Goal: Transaction & Acquisition: Purchase product/service

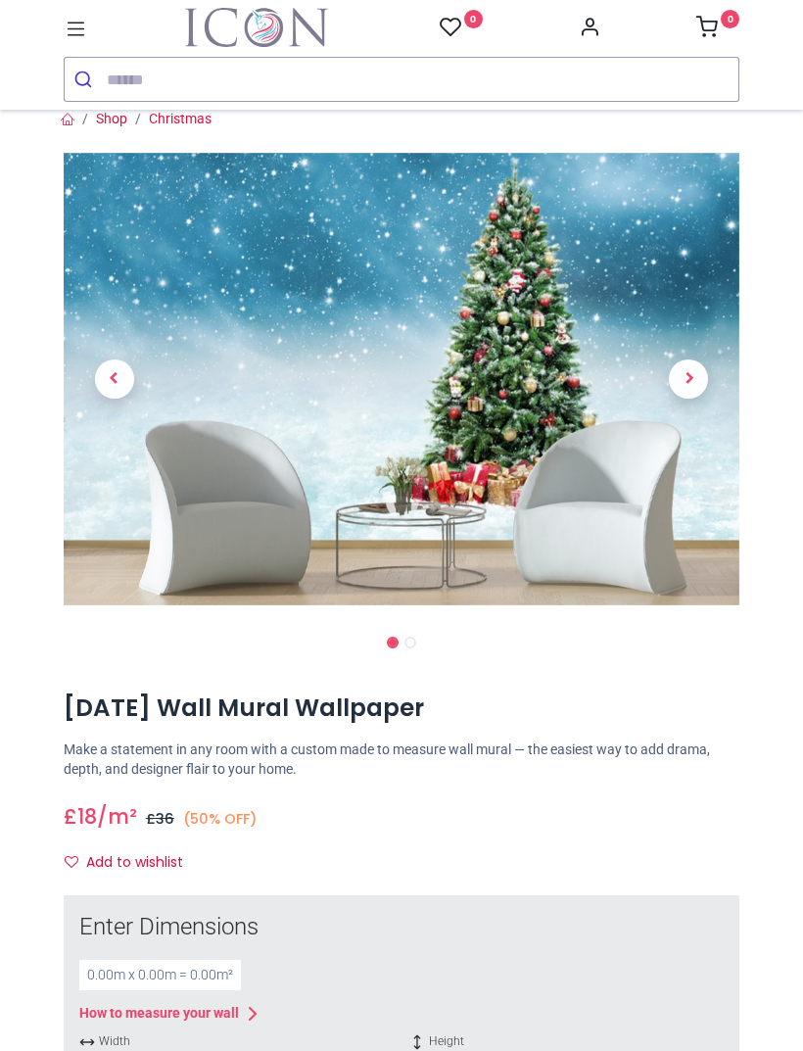
scroll to position [8, 0]
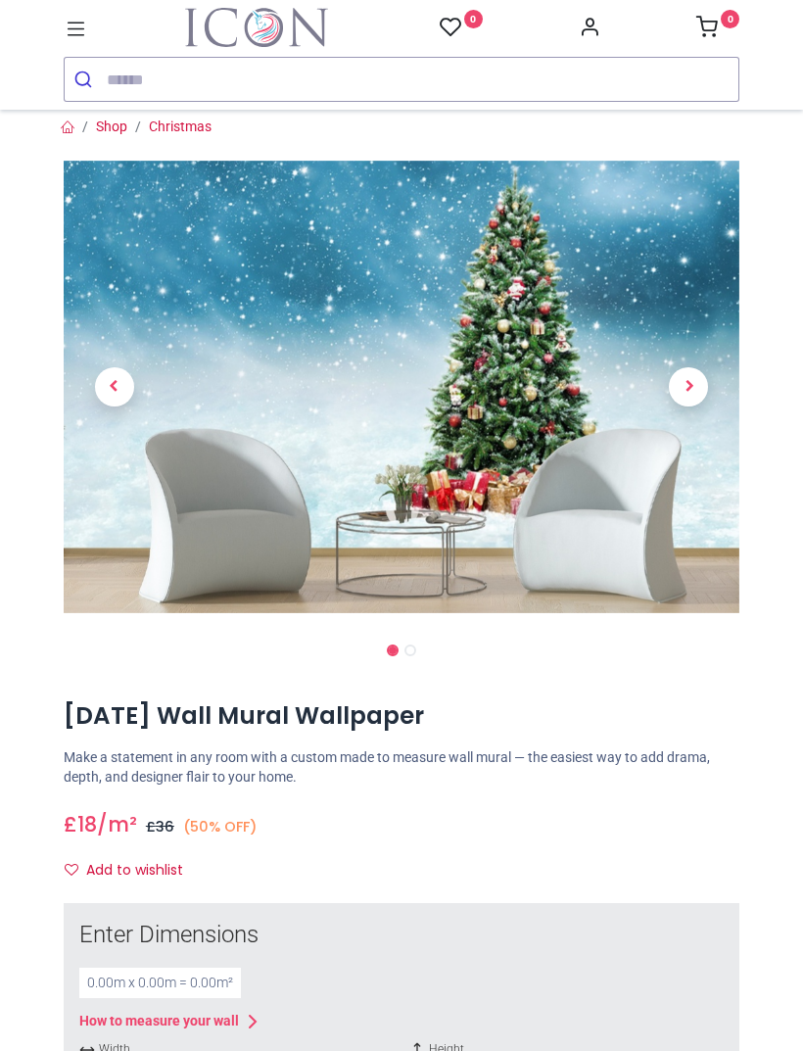
click at [694, 374] on span "Next" at bounding box center [688, 386] width 39 height 39
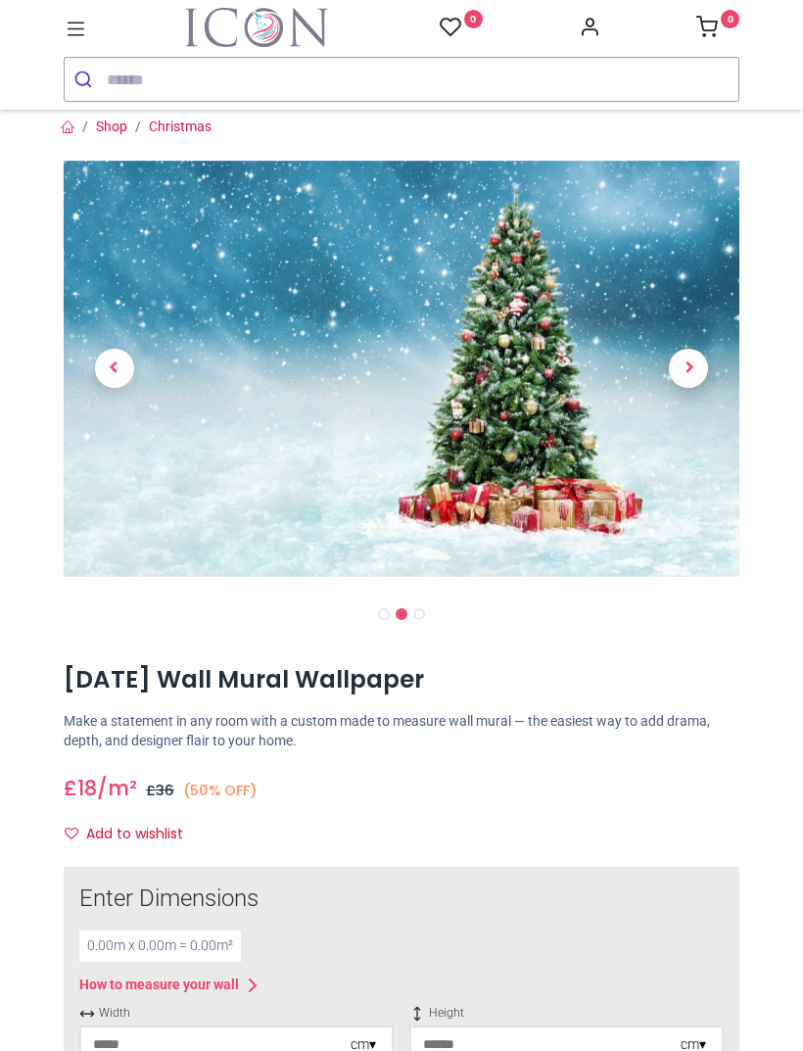
click at [687, 363] on span "Next" at bounding box center [688, 368] width 39 height 39
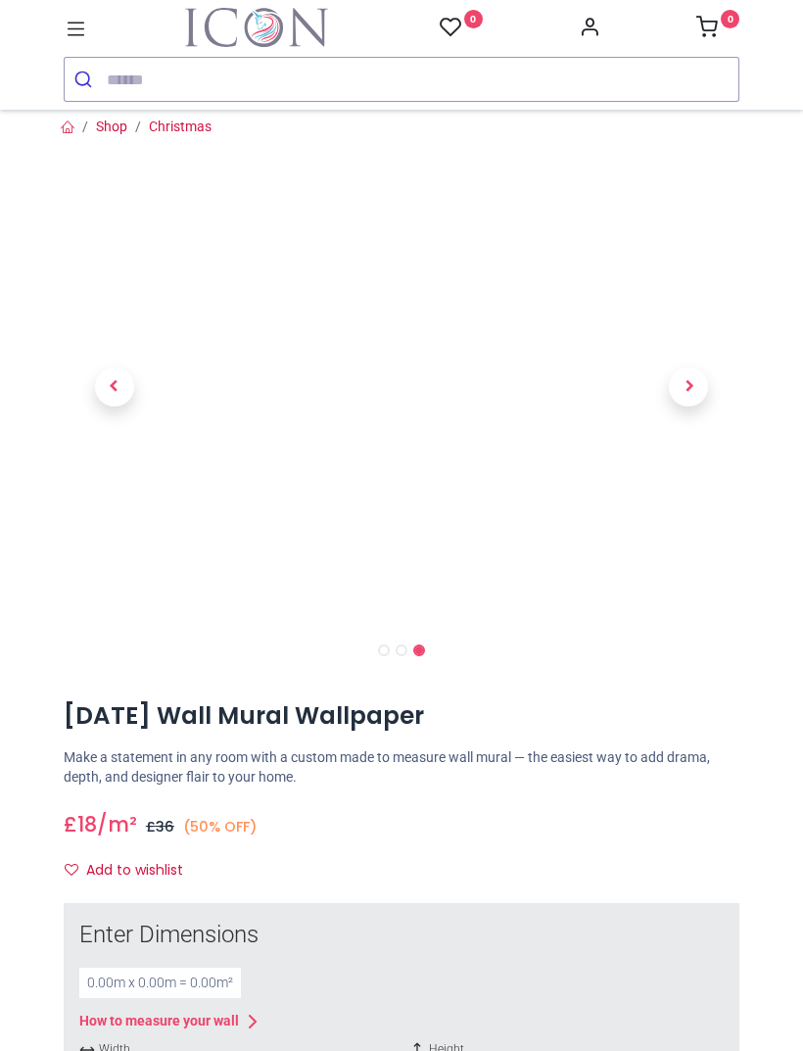
click at [684, 374] on span "Next" at bounding box center [688, 386] width 39 height 39
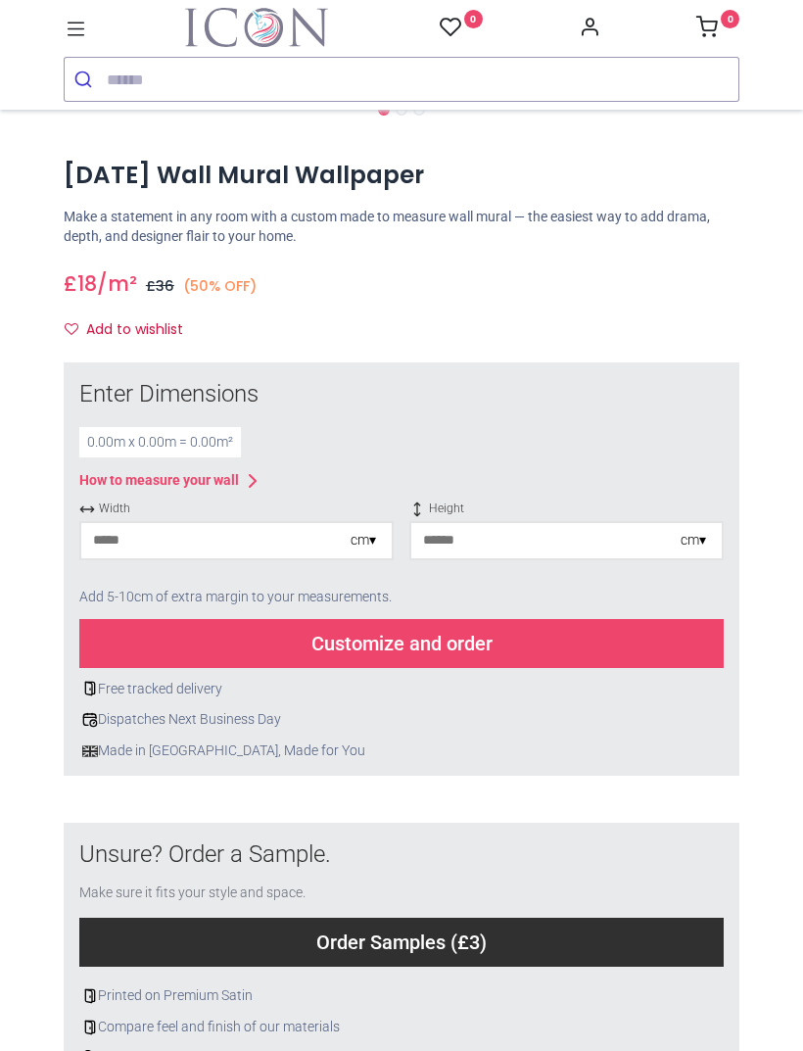
scroll to position [550, 0]
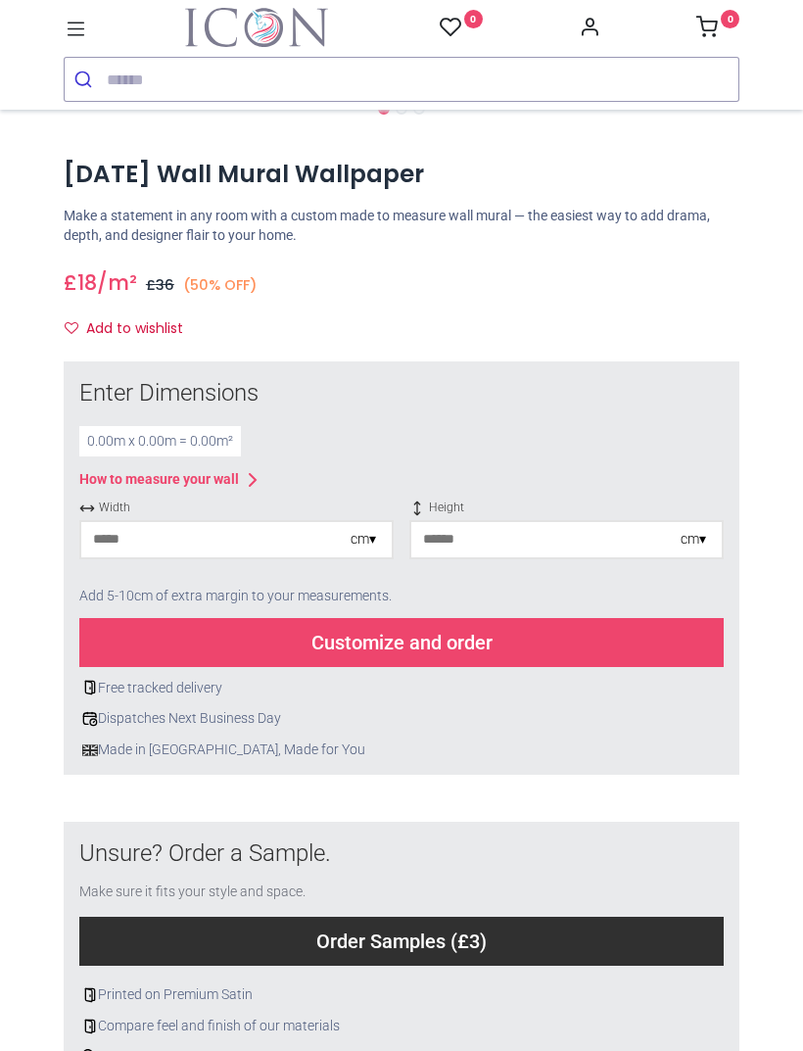
click at [124, 525] on input "number" at bounding box center [215, 539] width 269 height 35
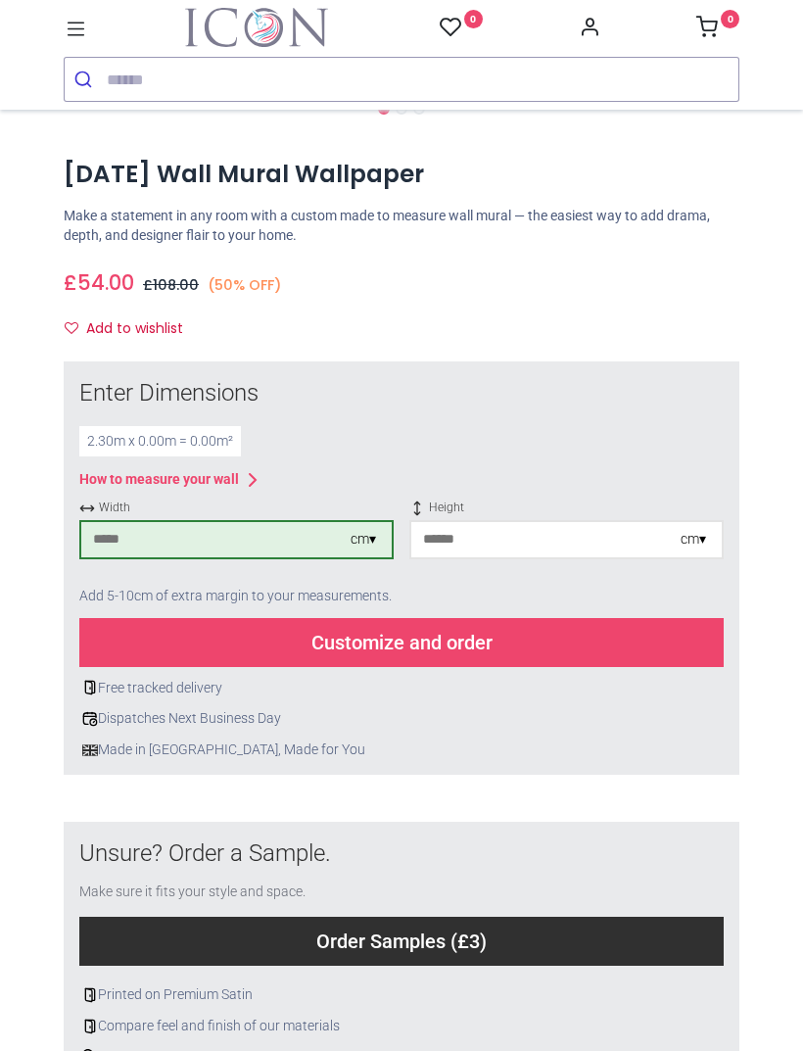
type input "***"
click at [464, 534] on input "number" at bounding box center [545, 539] width 269 height 35
type input "***"
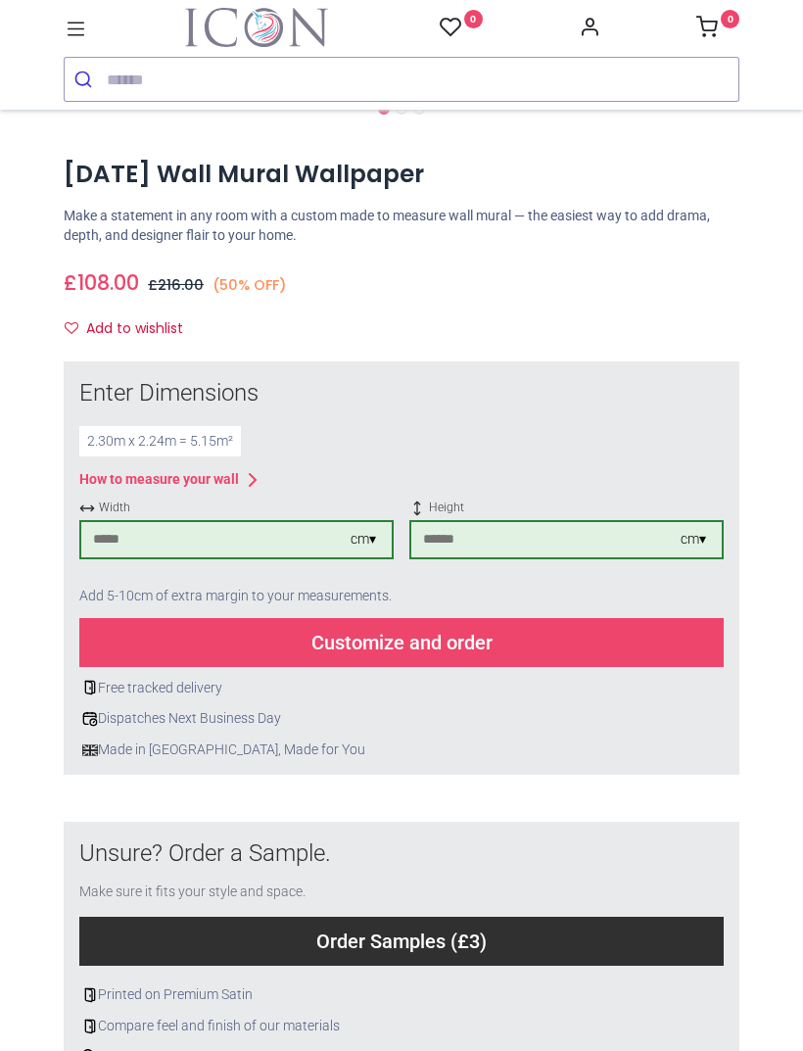
click at [501, 633] on div "Customize and order" at bounding box center [401, 642] width 645 height 49
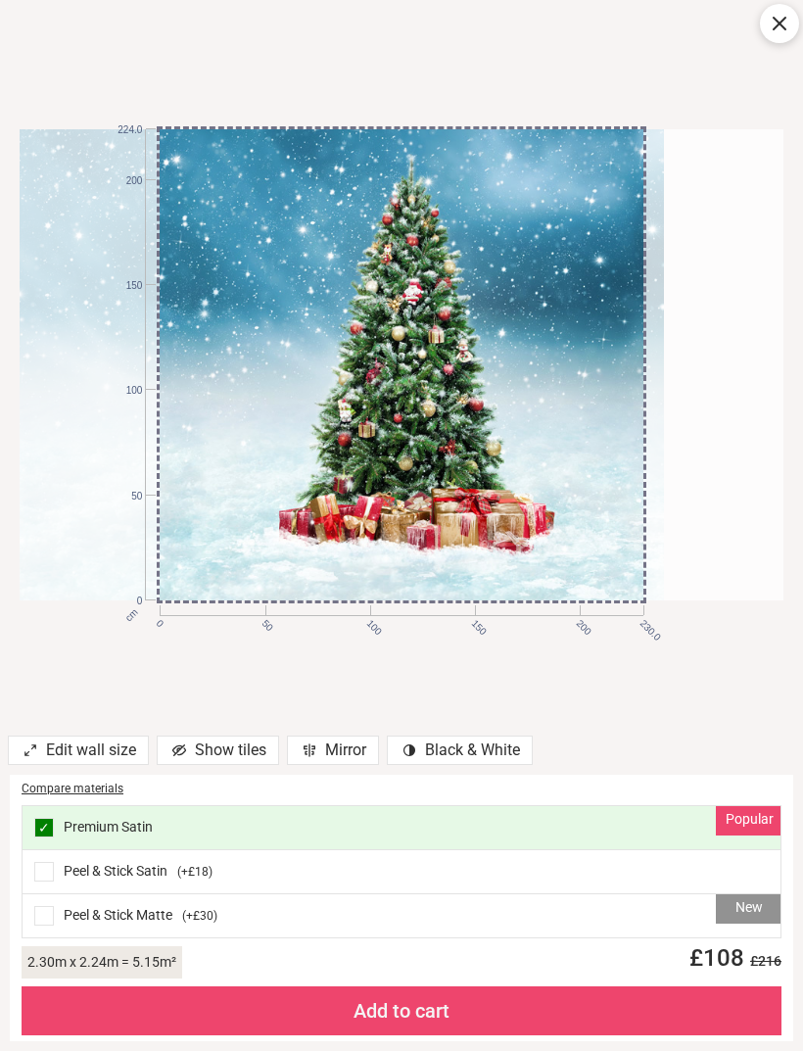
click at [132, 1003] on div "Add to cart" at bounding box center [402, 1010] width 760 height 49
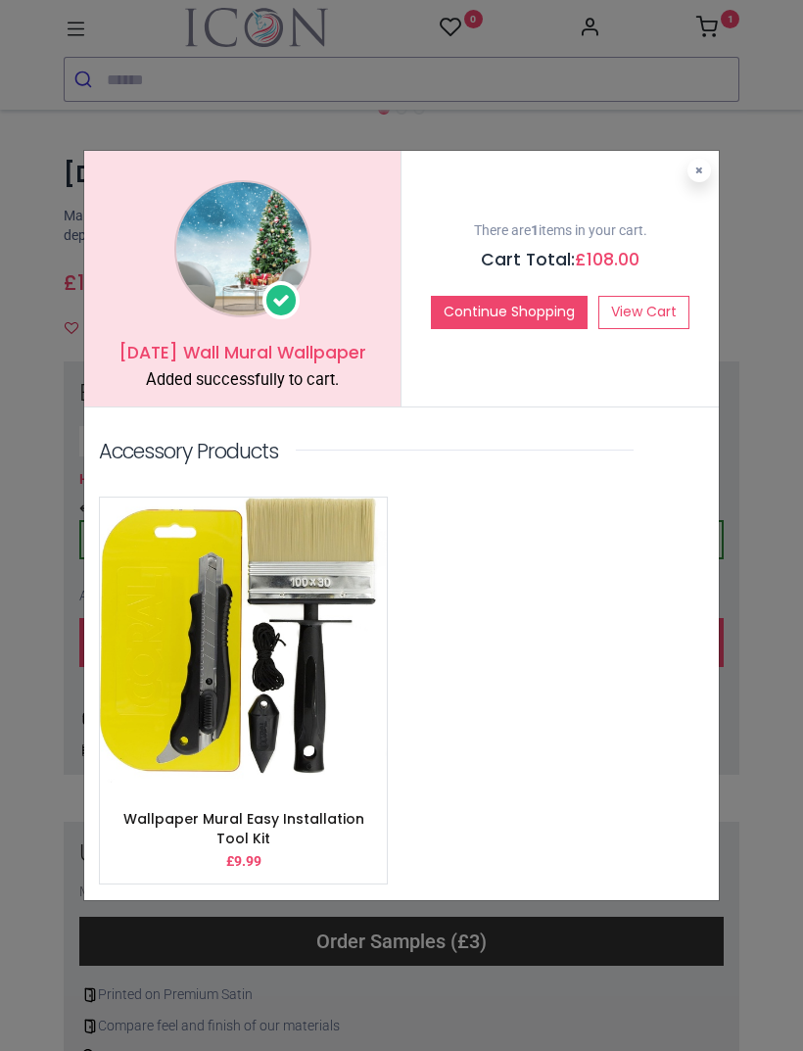
click at [701, 166] on icon at bounding box center [699, 171] width 8 height 10
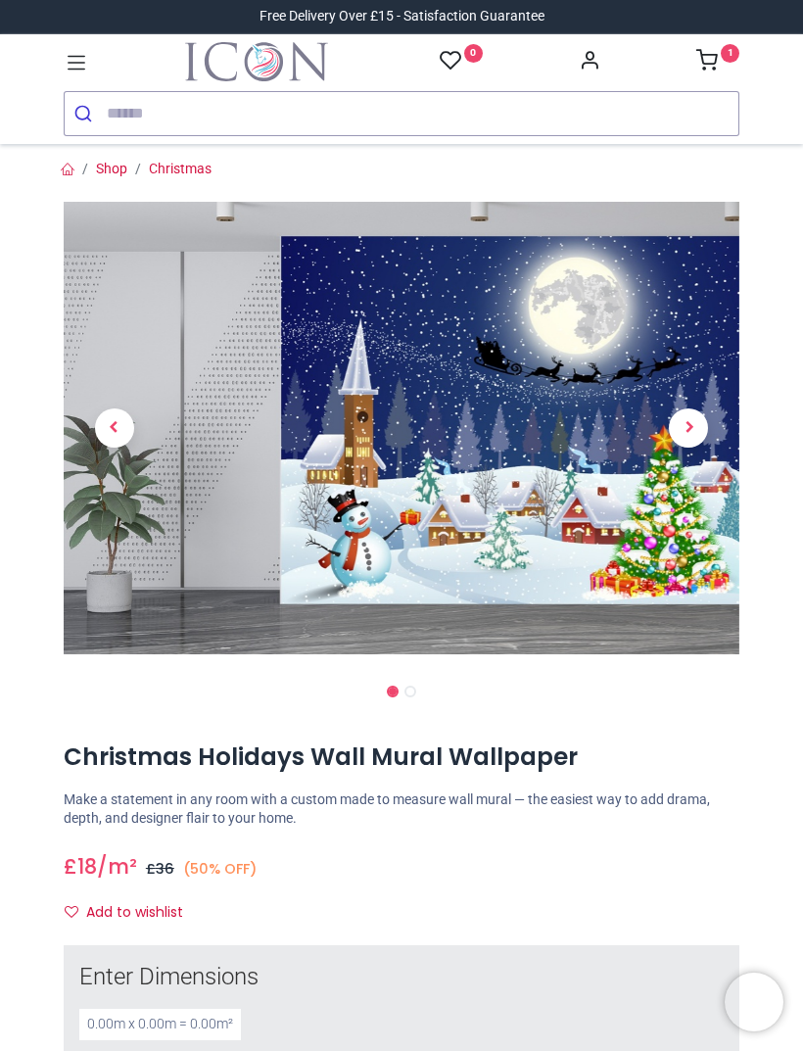
click at [688, 426] on span "Next" at bounding box center [688, 427] width 39 height 39
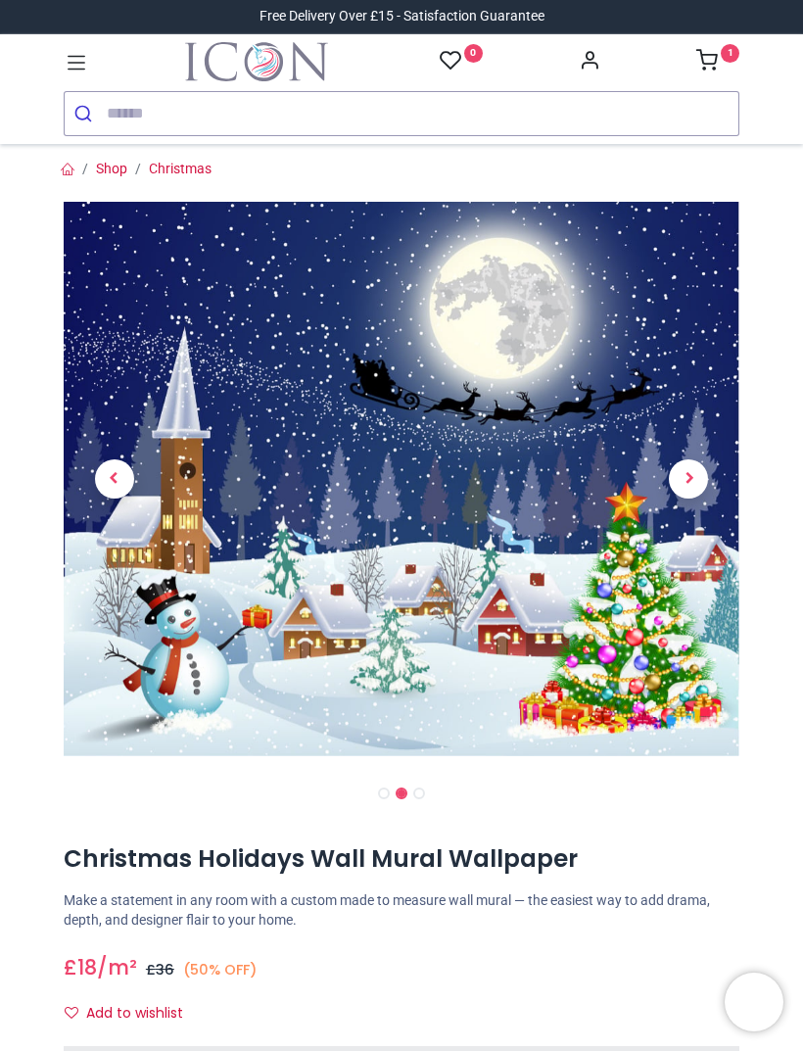
click at [689, 475] on span "Next" at bounding box center [688, 478] width 39 height 39
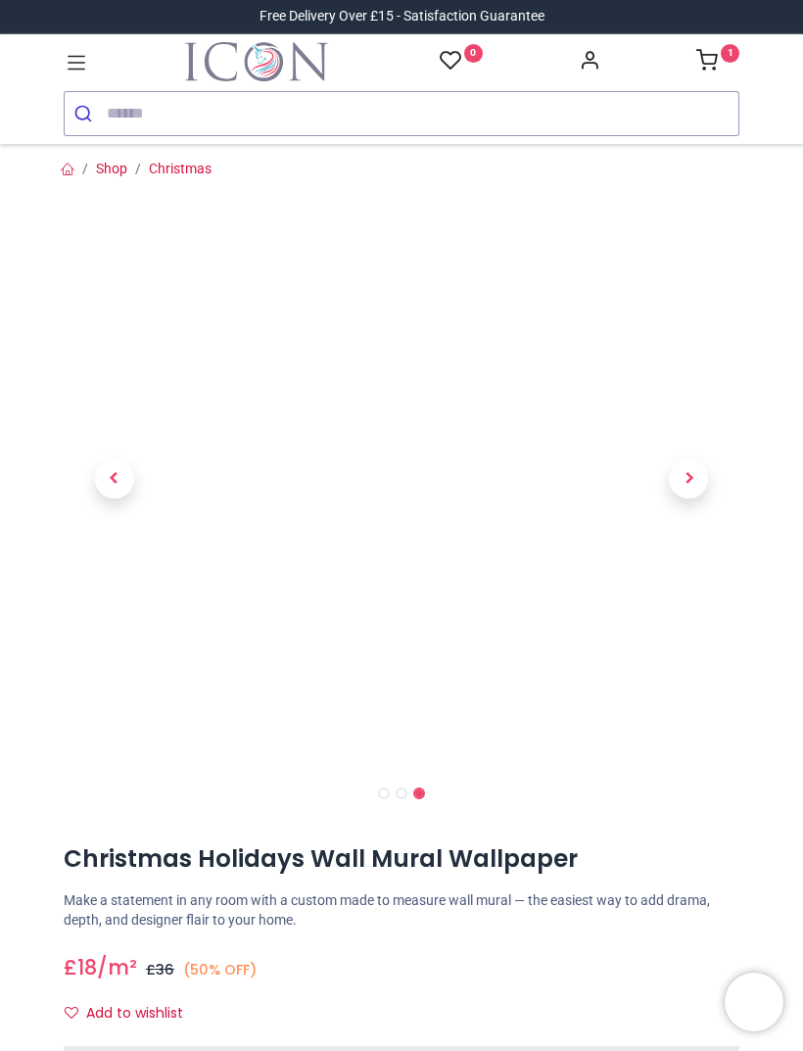
click at [684, 473] on span "Next" at bounding box center [688, 478] width 39 height 39
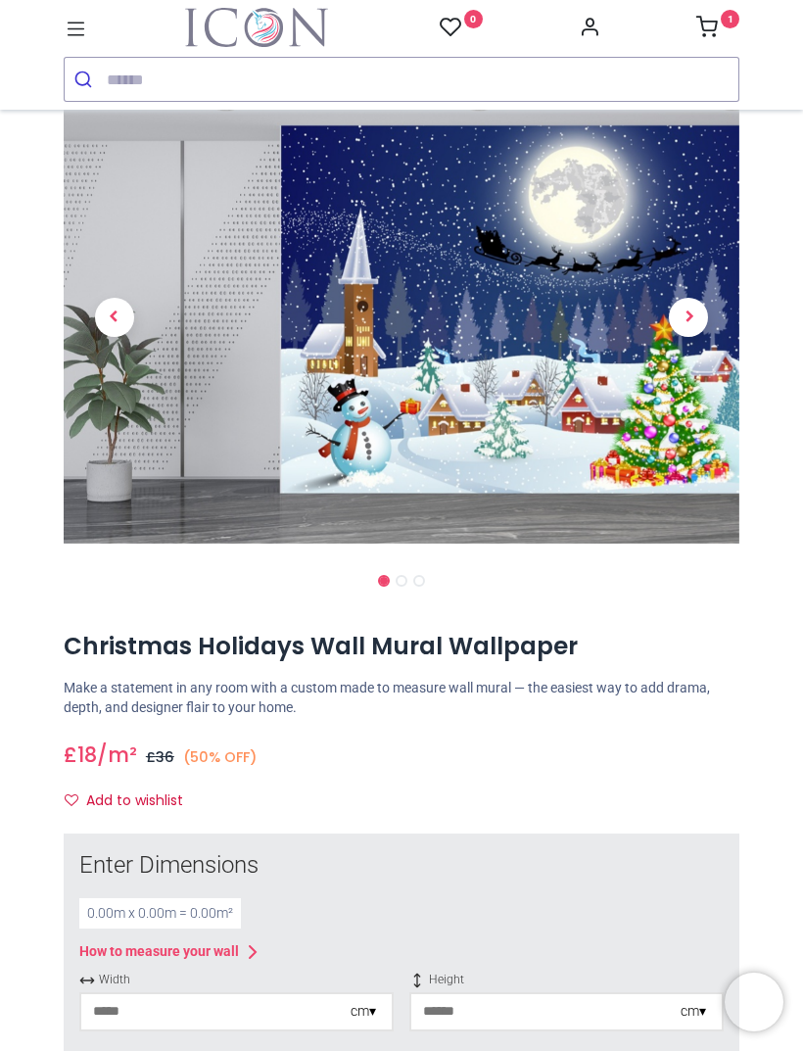
scroll to position [27, 0]
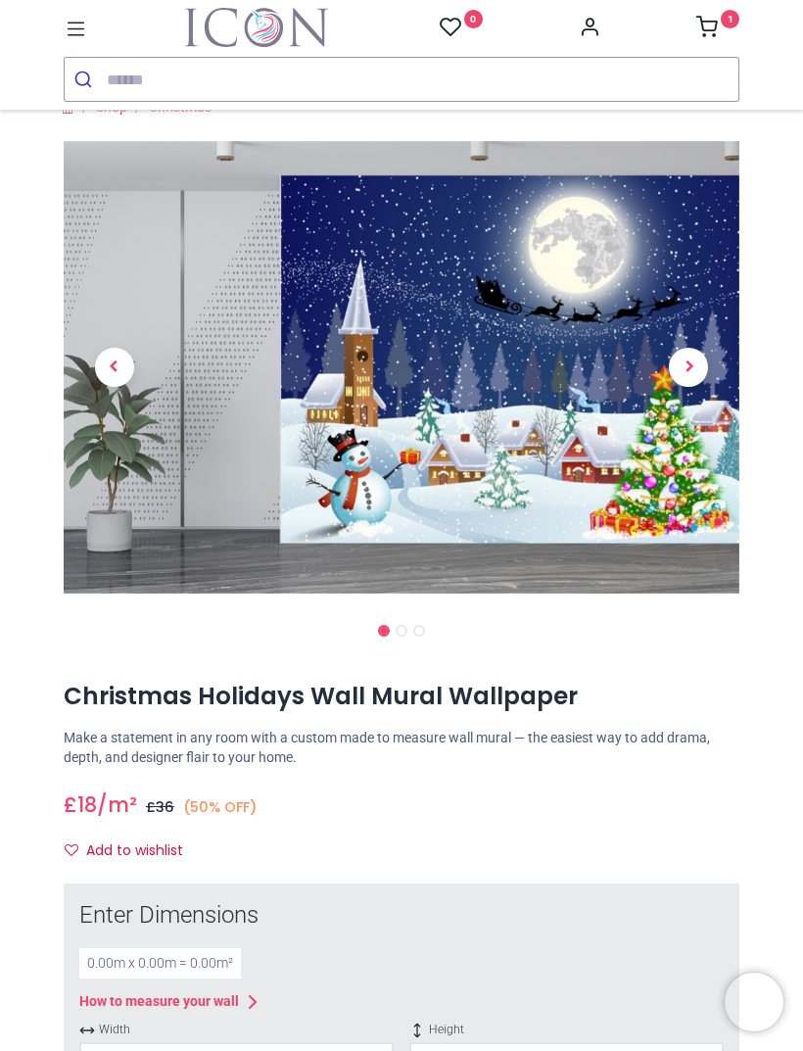
click at [86, 33] on icon at bounding box center [76, 29] width 25 height 25
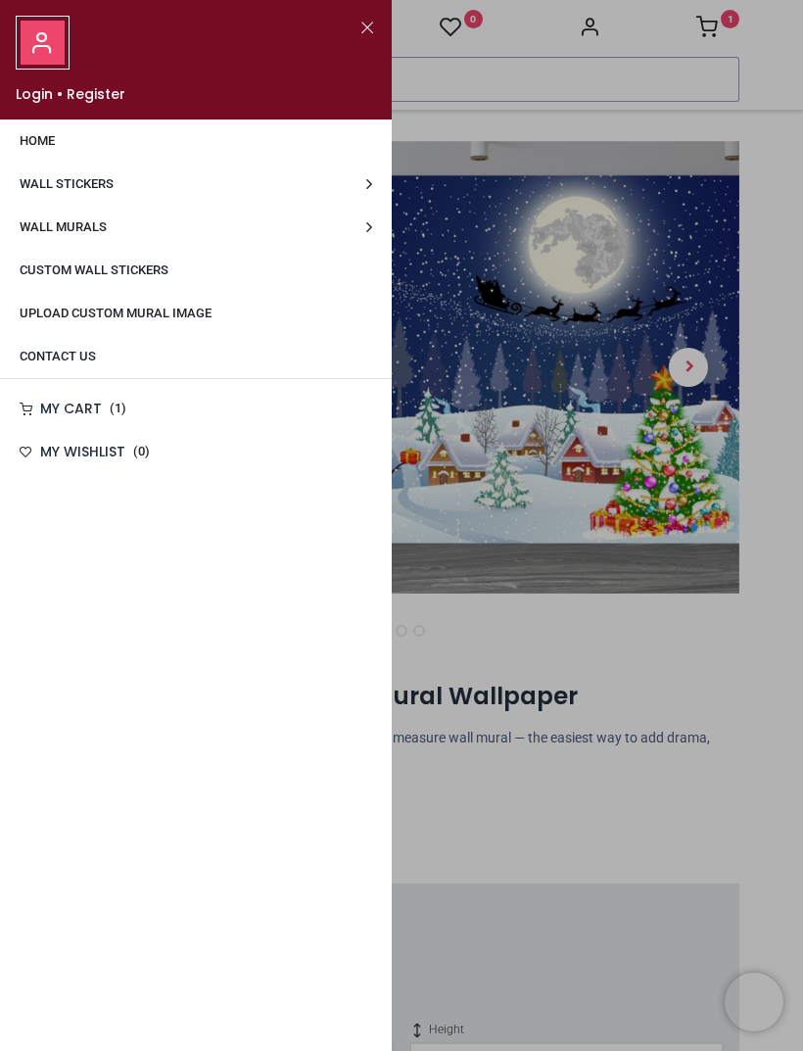
click at [48, 222] on span "Wall Murals" at bounding box center [63, 226] width 87 height 15
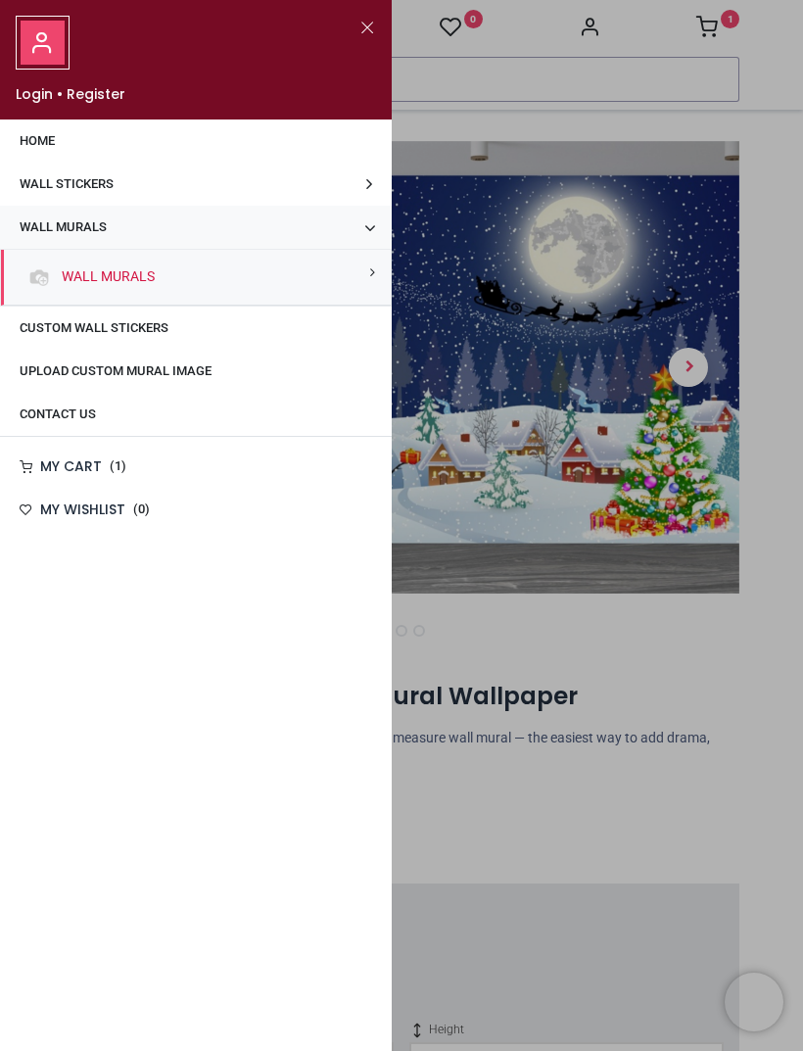
click at [108, 270] on link "Wall Murals" at bounding box center [104, 277] width 101 height 20
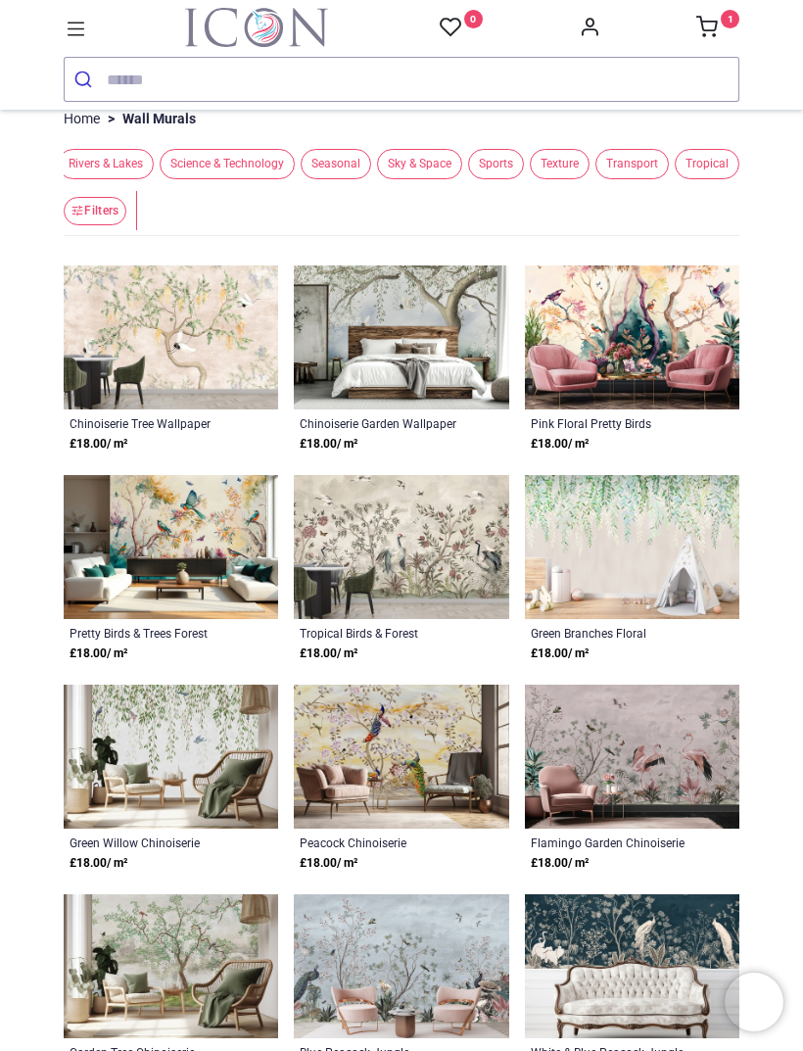
scroll to position [0, 1561]
click at [325, 178] on span "Seasonal" at bounding box center [336, 164] width 71 height 30
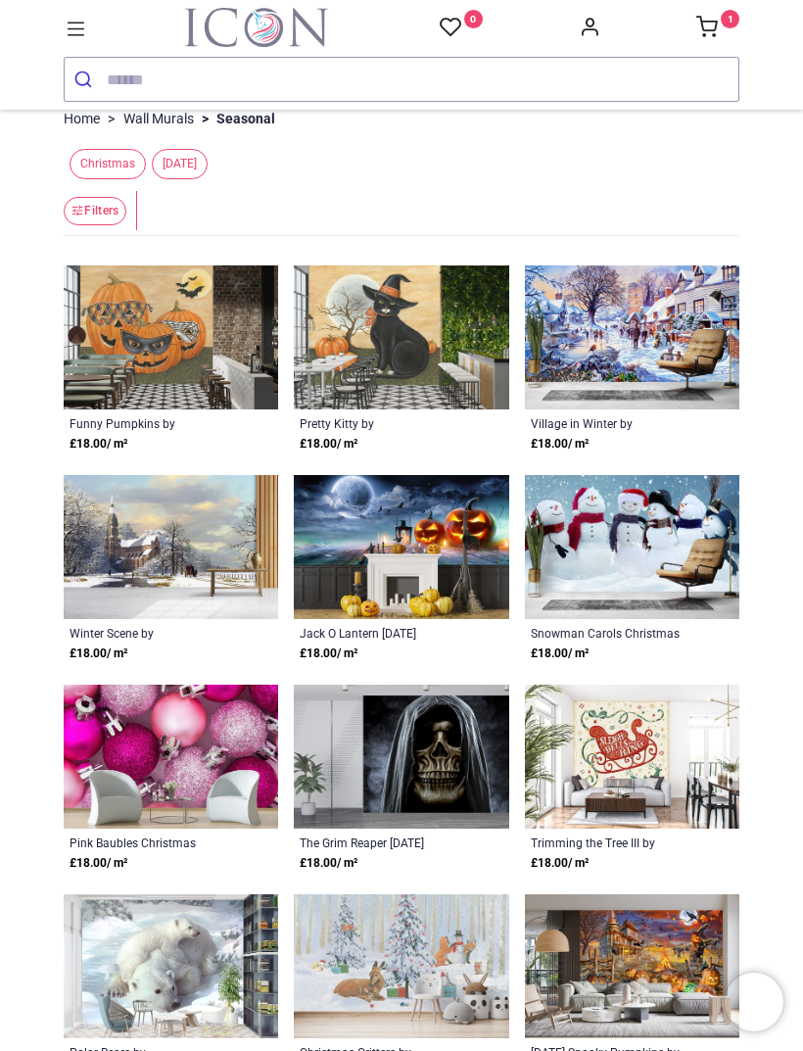
click at [112, 167] on span "Christmas" at bounding box center [108, 164] width 76 height 30
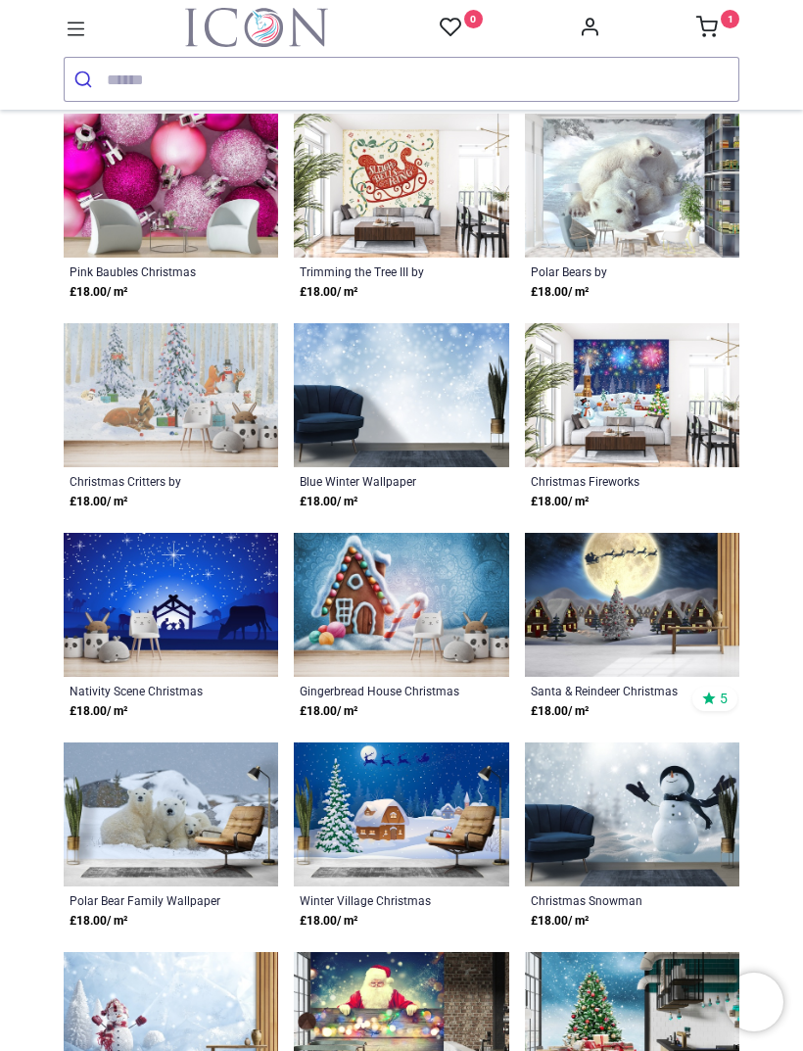
scroll to position [588, 0]
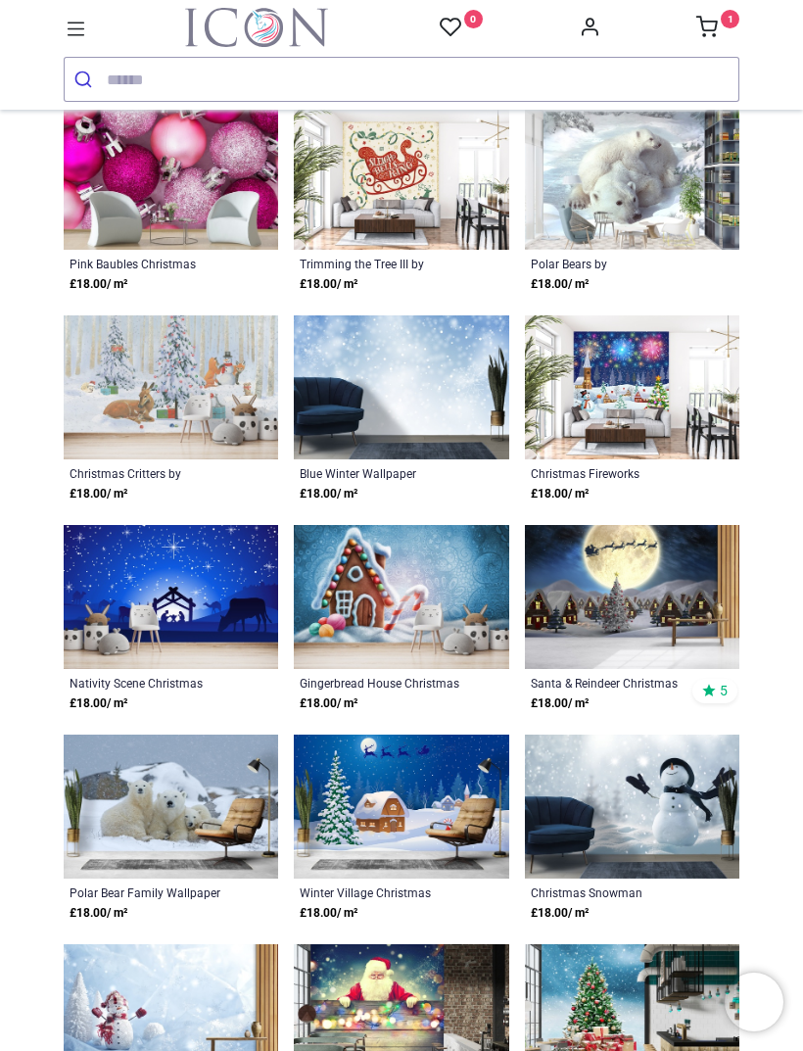
click at [130, 395] on img at bounding box center [171, 387] width 215 height 144
click at [138, 388] on img at bounding box center [171, 387] width 215 height 144
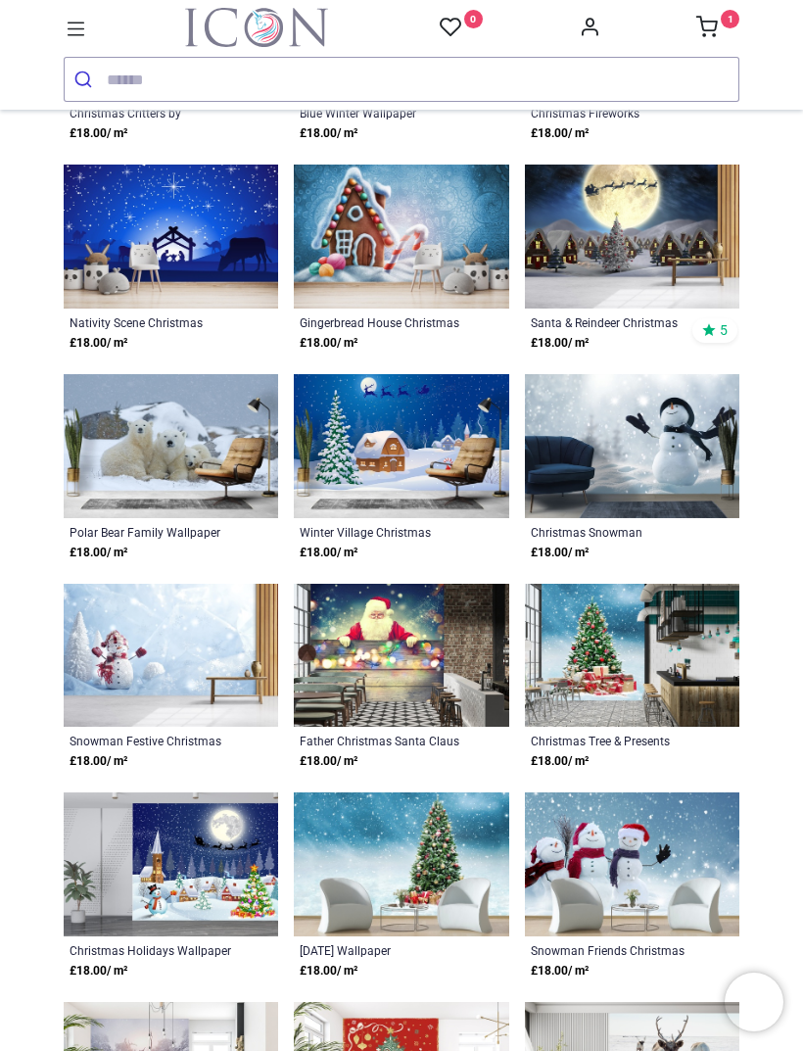
scroll to position [933, 0]
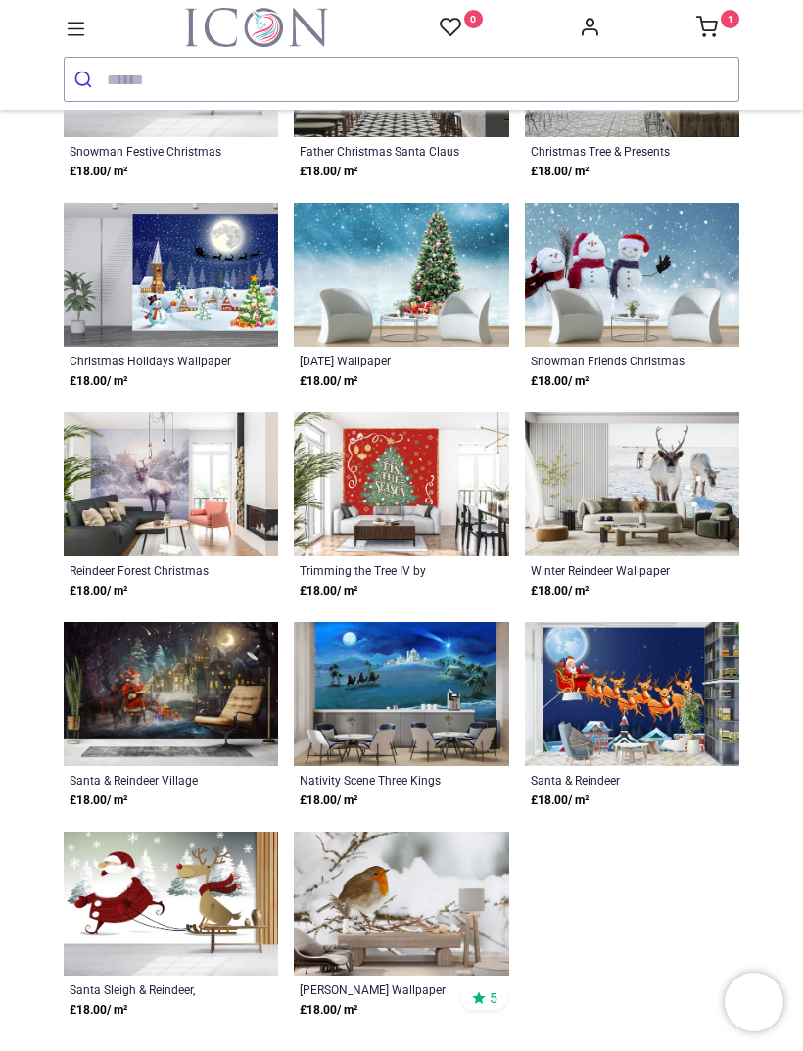
scroll to position [1518, 0]
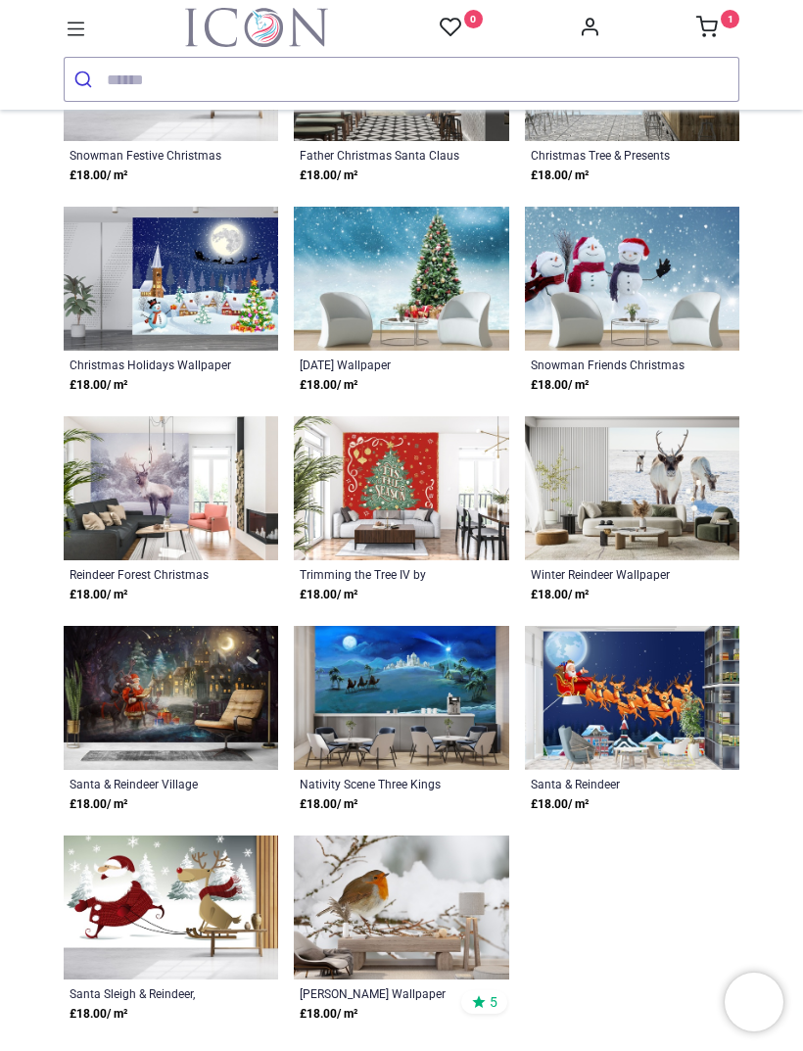
click at [611, 696] on img at bounding box center [632, 698] width 215 height 144
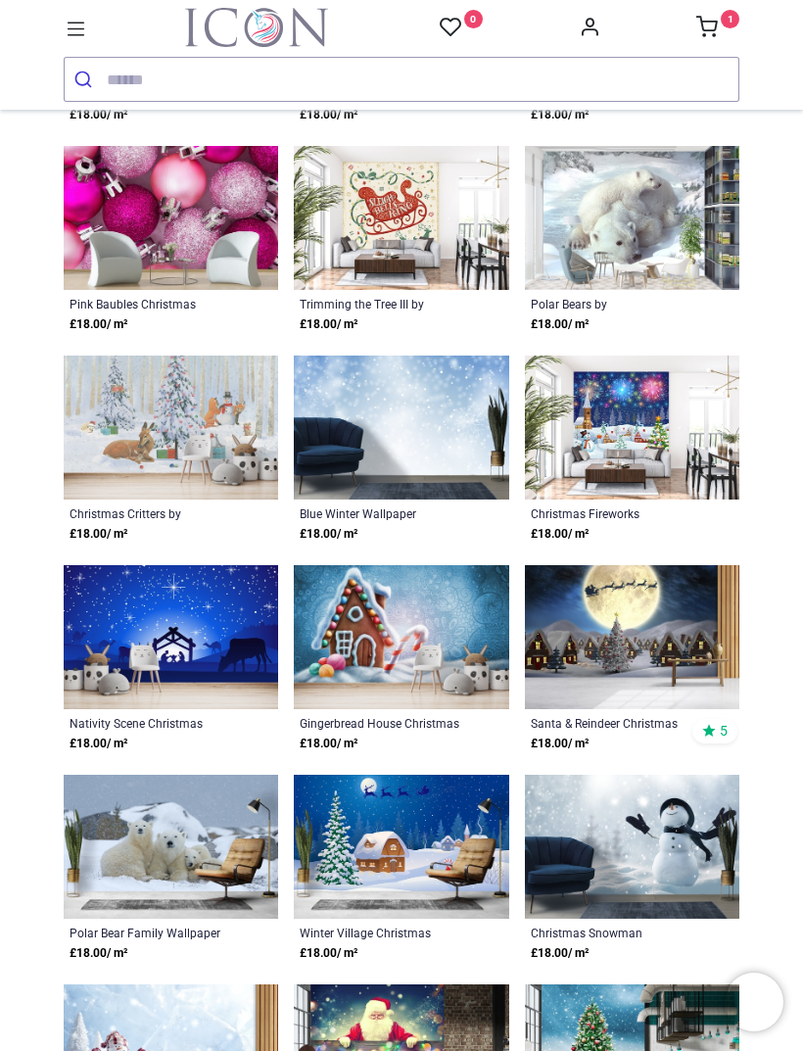
scroll to position [533, 0]
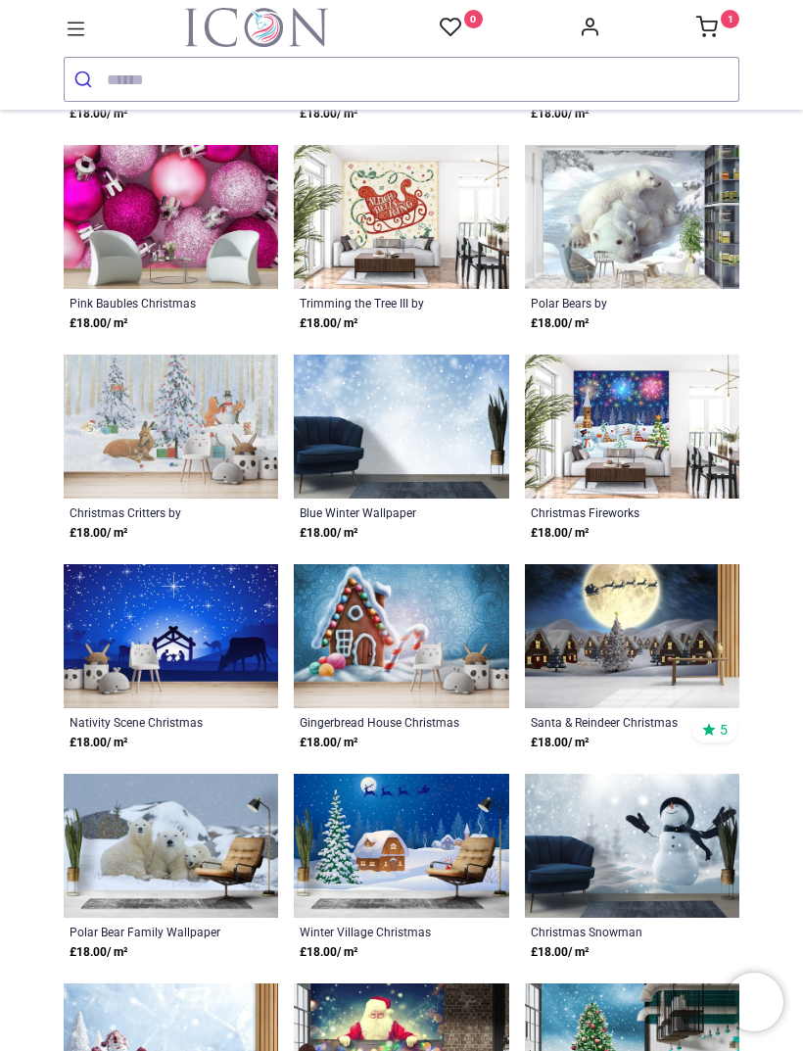
click at [625, 626] on img at bounding box center [632, 636] width 215 height 144
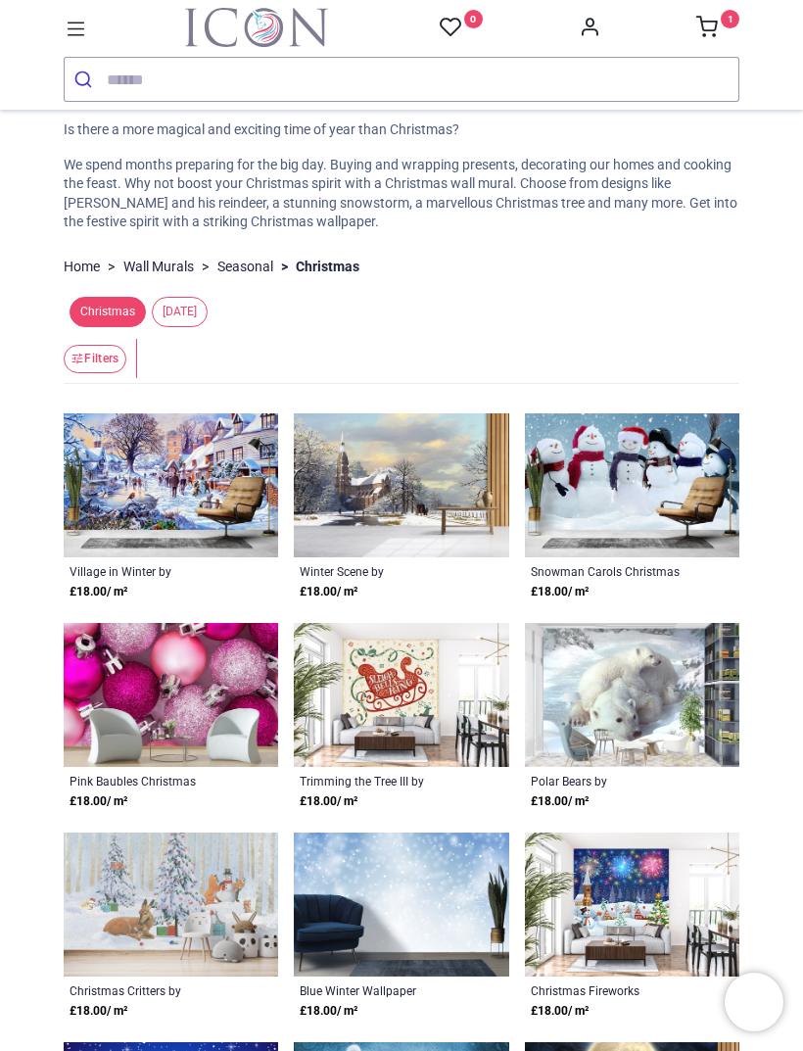
scroll to position [60, 0]
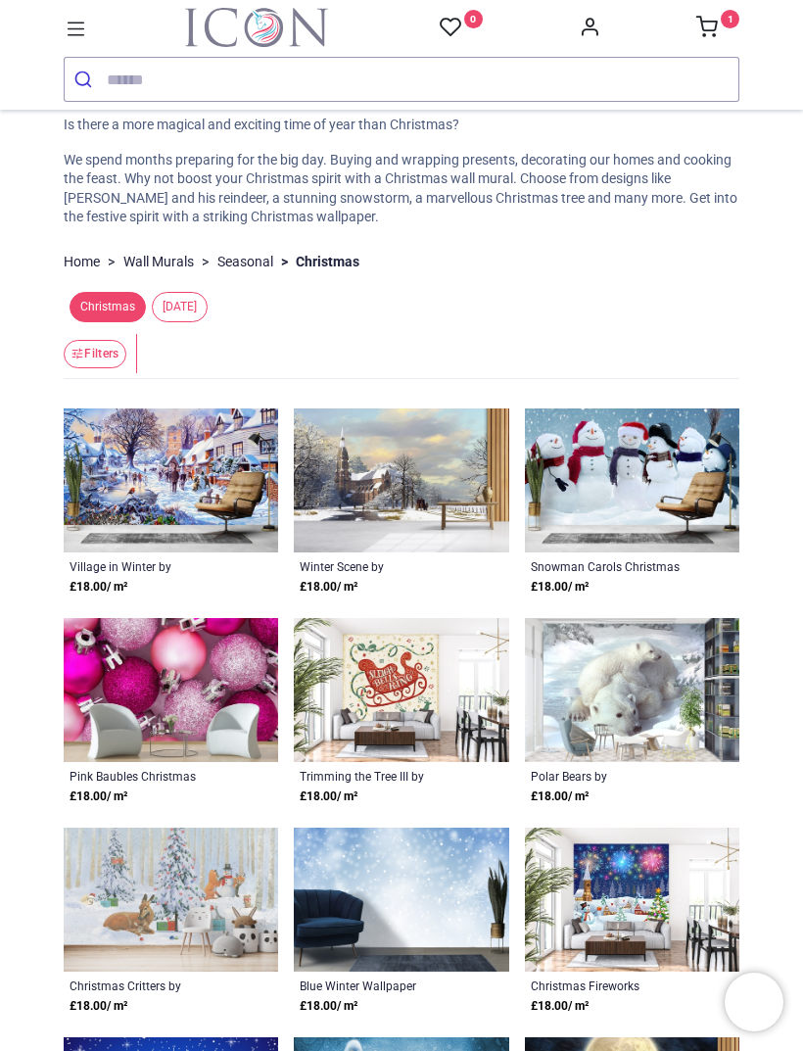
click at [665, 485] on img at bounding box center [632, 480] width 215 height 144
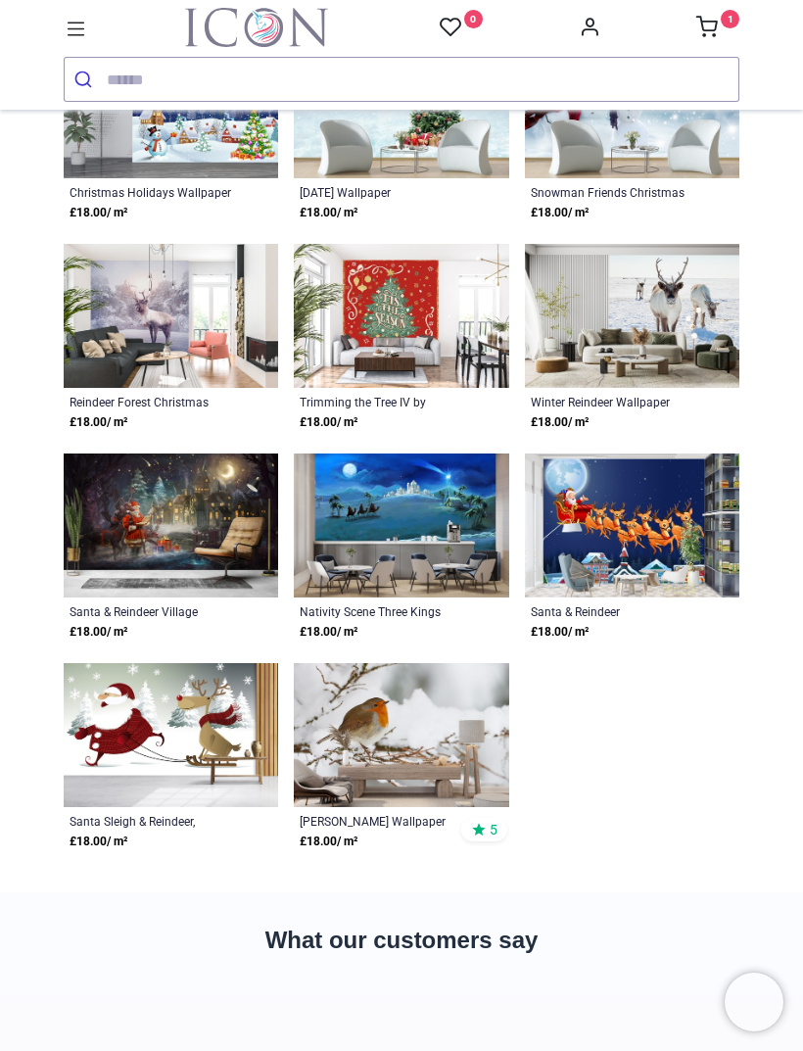
scroll to position [1692, 0]
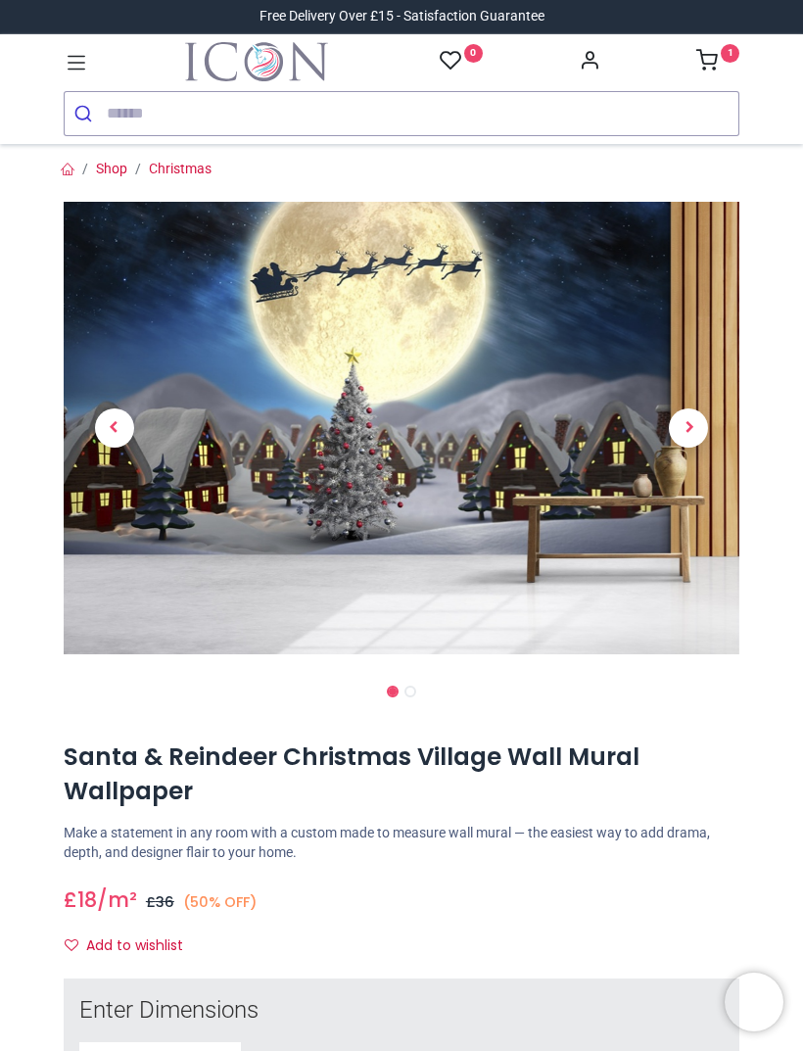
click at [687, 421] on span "Next" at bounding box center [688, 427] width 39 height 39
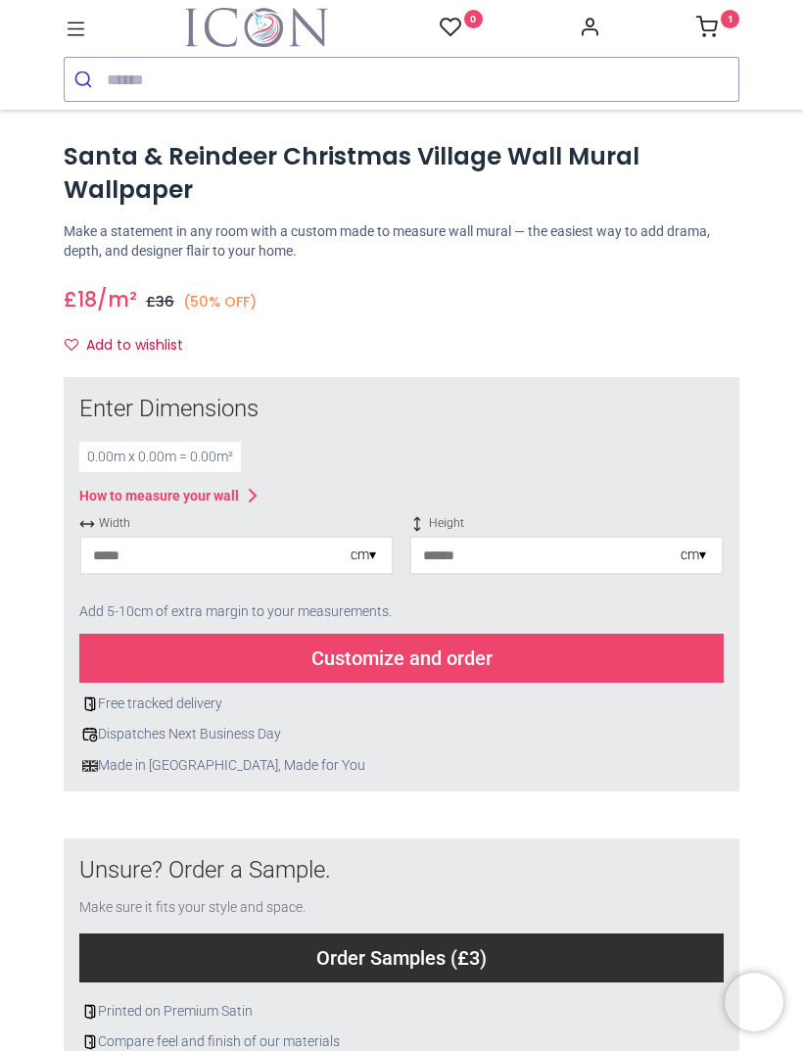
scroll to position [570, 0]
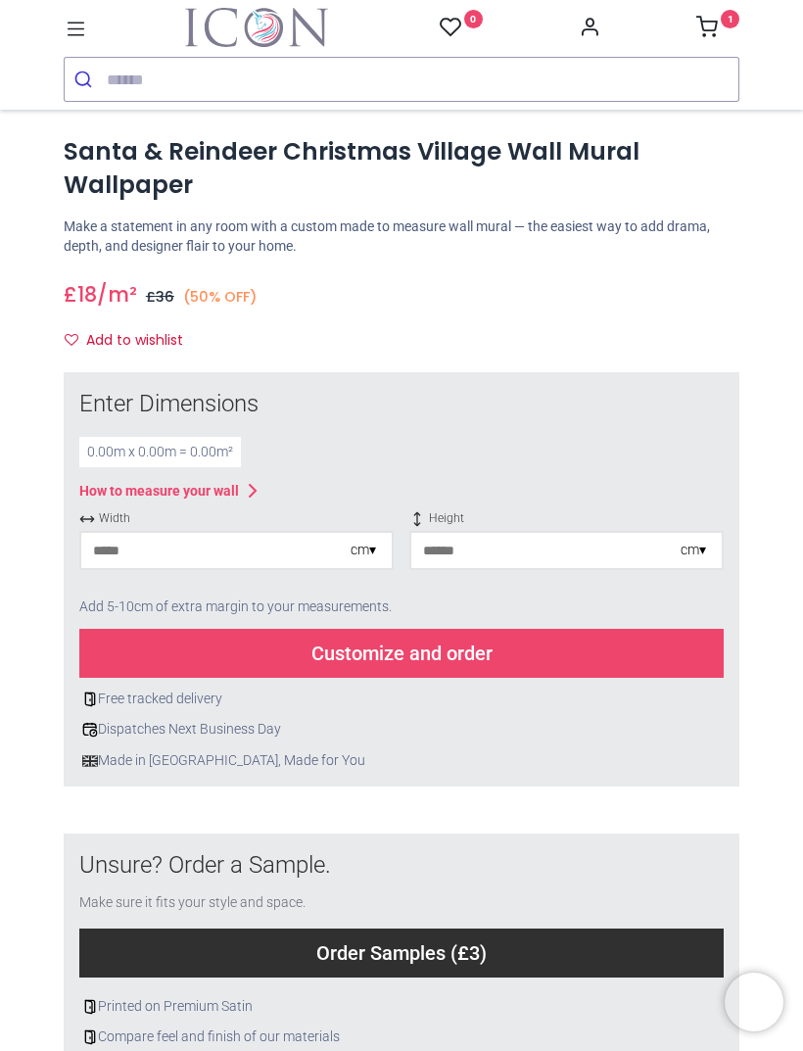
click at [120, 546] on input "number" at bounding box center [215, 550] width 269 height 35
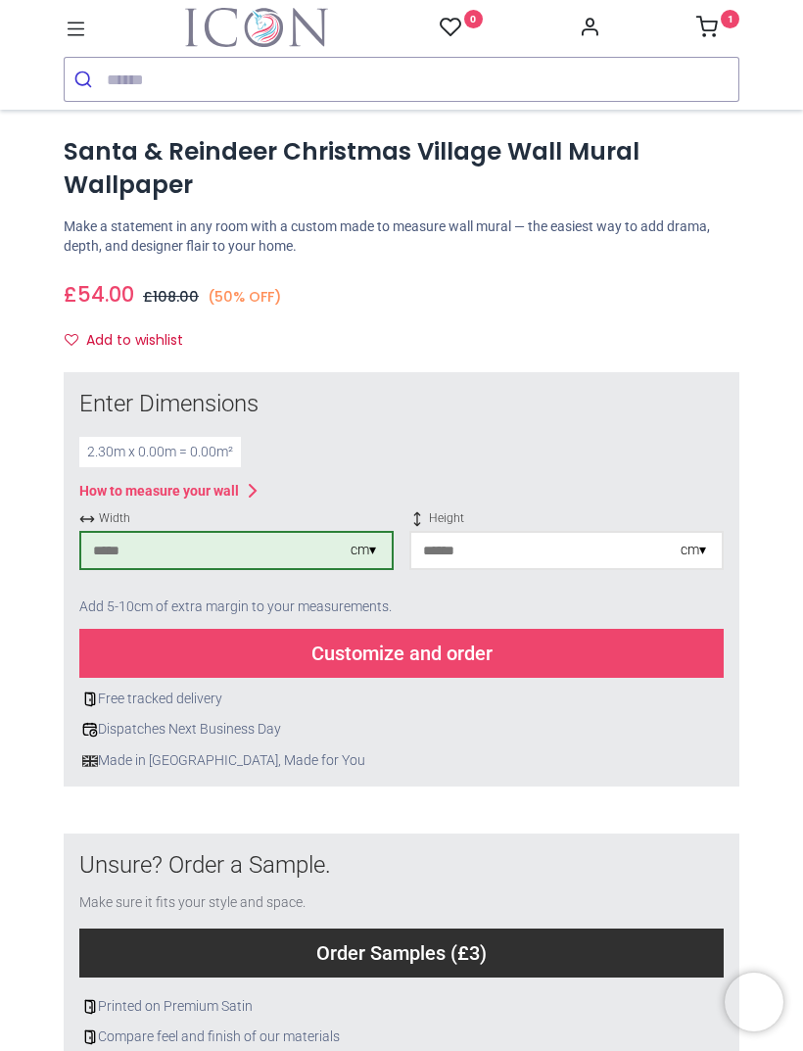
type input "***"
click at [459, 545] on input "number" at bounding box center [545, 550] width 269 height 35
type input "***"
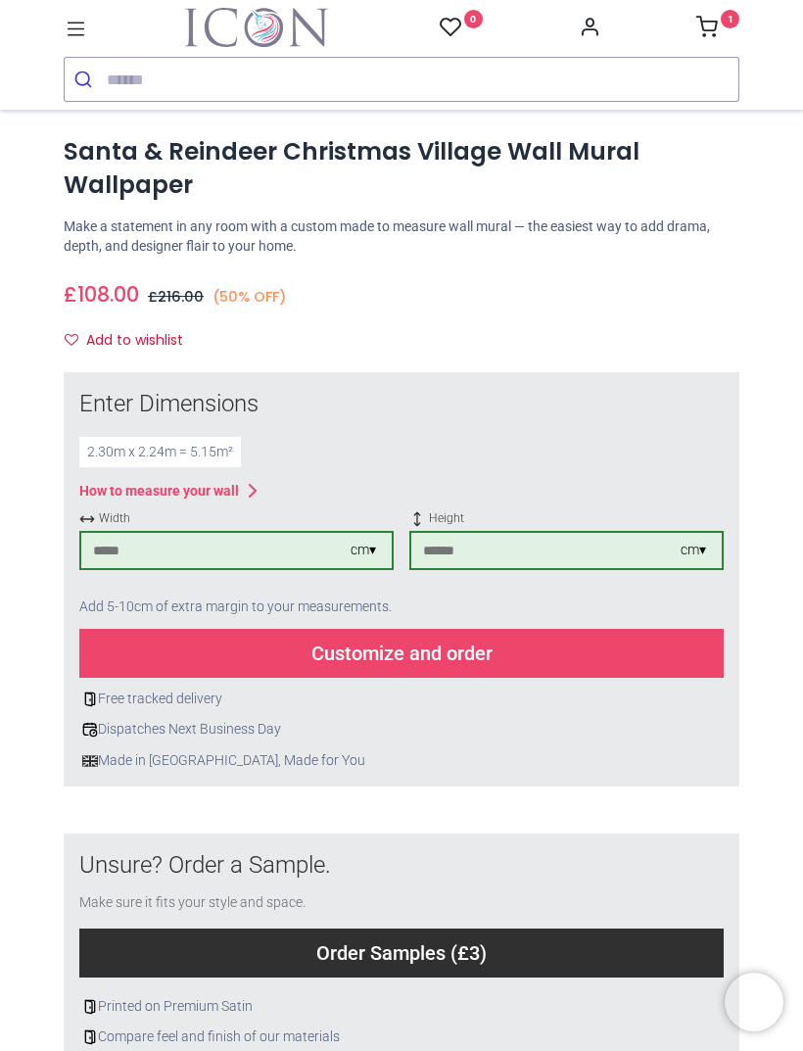
click at [152, 645] on div "Customize and order" at bounding box center [401, 653] width 645 height 49
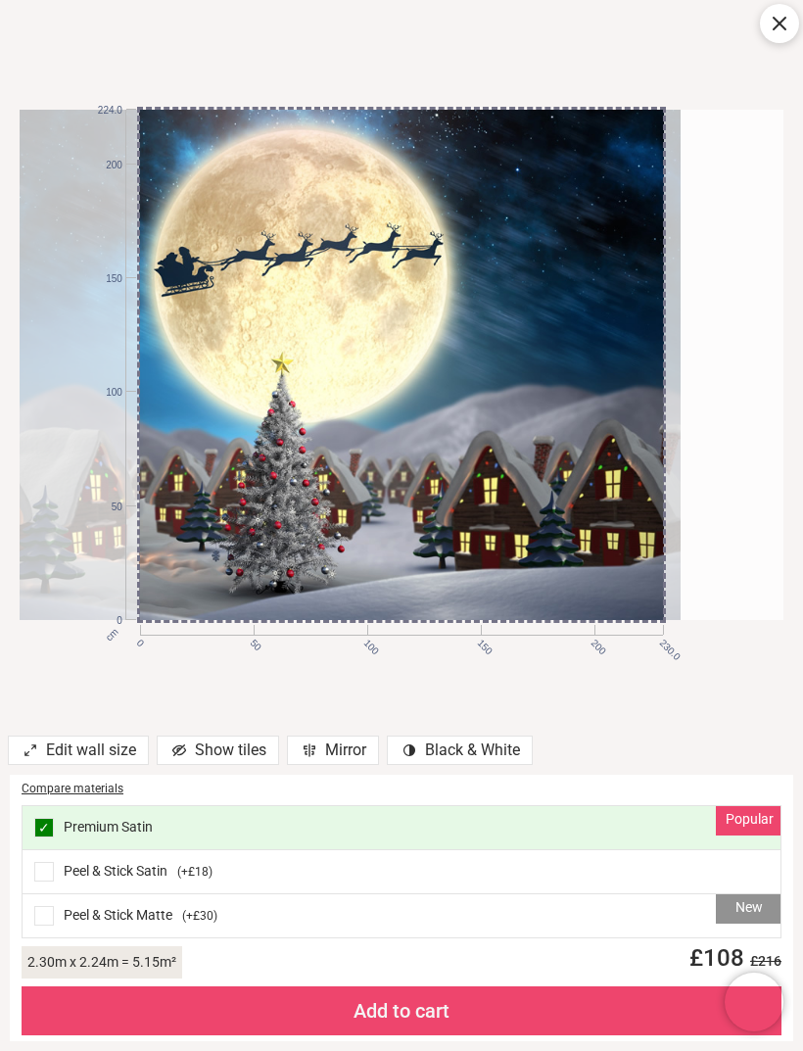
click at [33, 674] on div "cm 0 50 100 150 200 230.0 0 50 100 150 200 224.0" at bounding box center [401, 365] width 803 height 730
click at [271, 1013] on div "Add to cart" at bounding box center [402, 1010] width 760 height 49
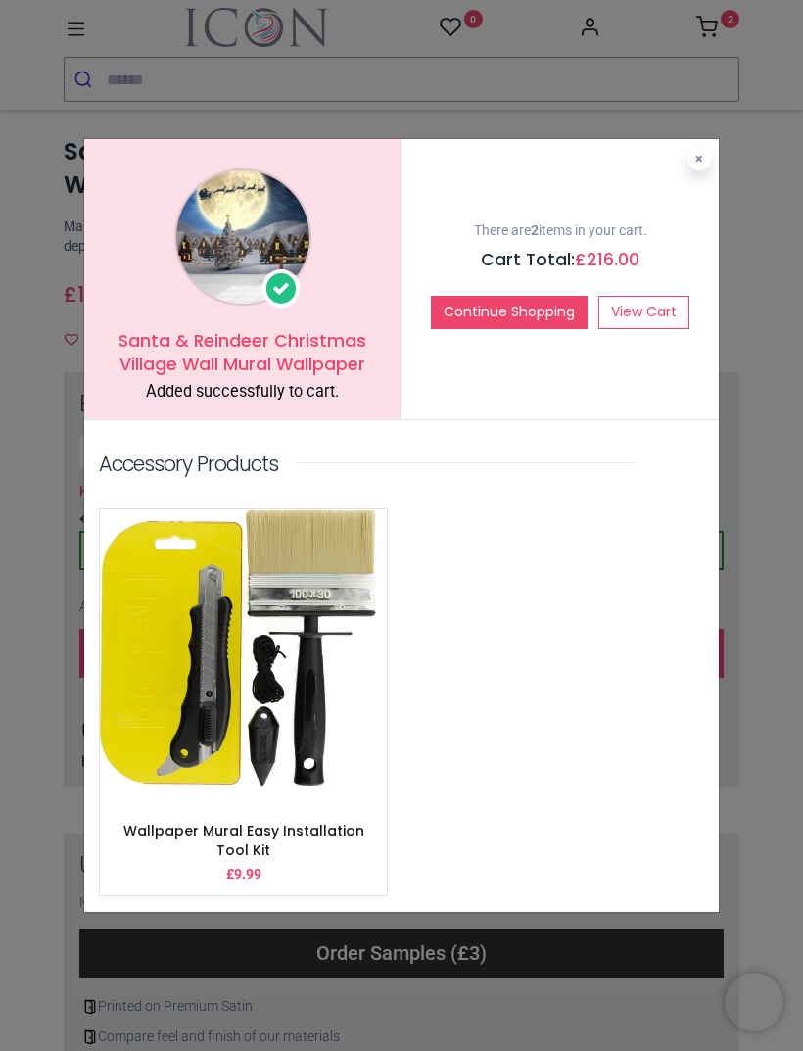
click at [693, 151] on button at bounding box center [700, 159] width 24 height 24
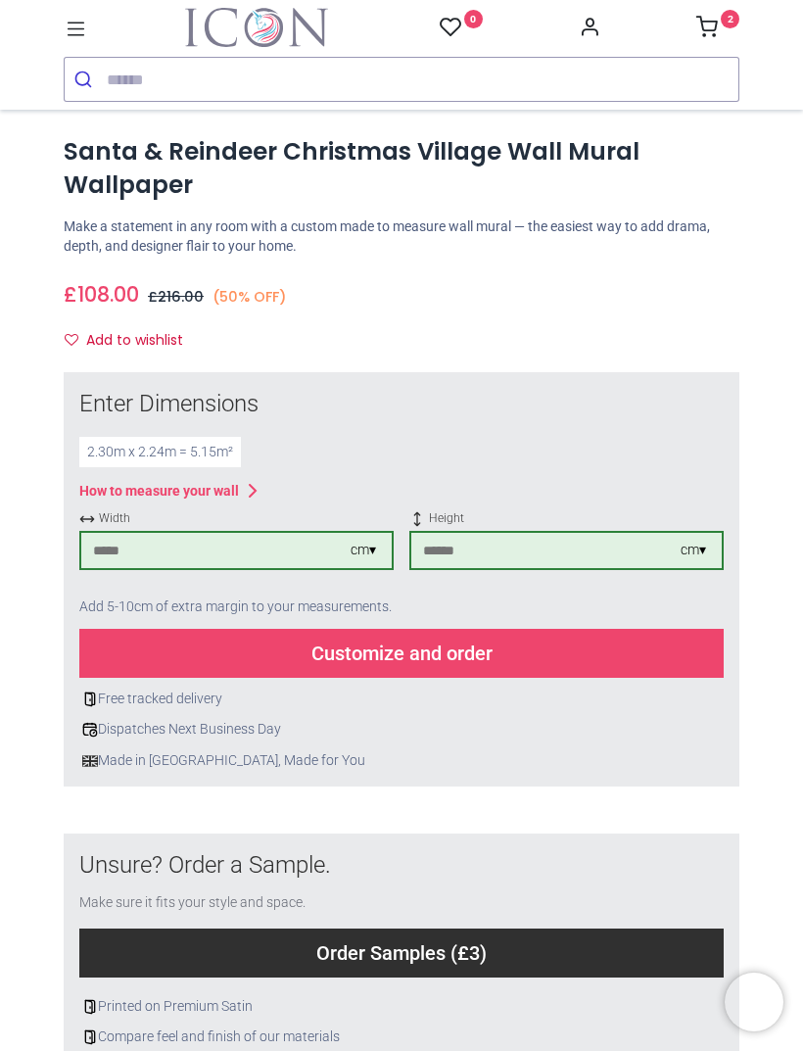
click at [711, 22] on icon at bounding box center [707, 27] width 22 height 22
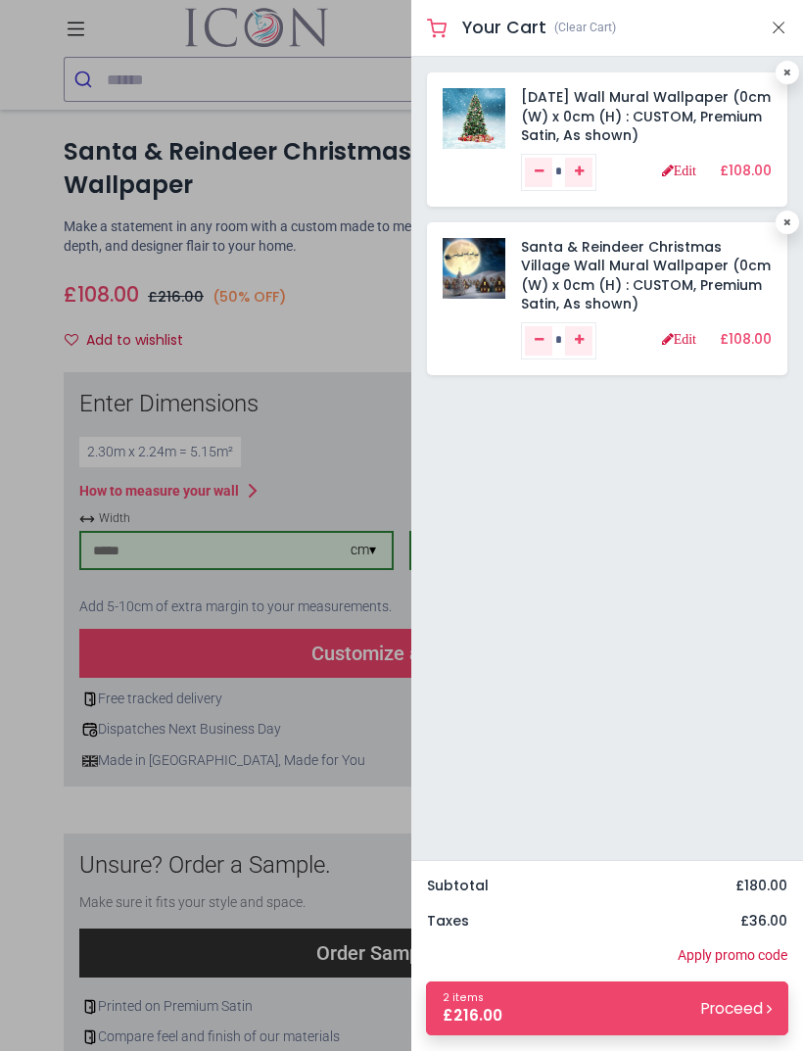
click at [778, 69] on link at bounding box center [788, 73] width 24 height 24
type input "*"
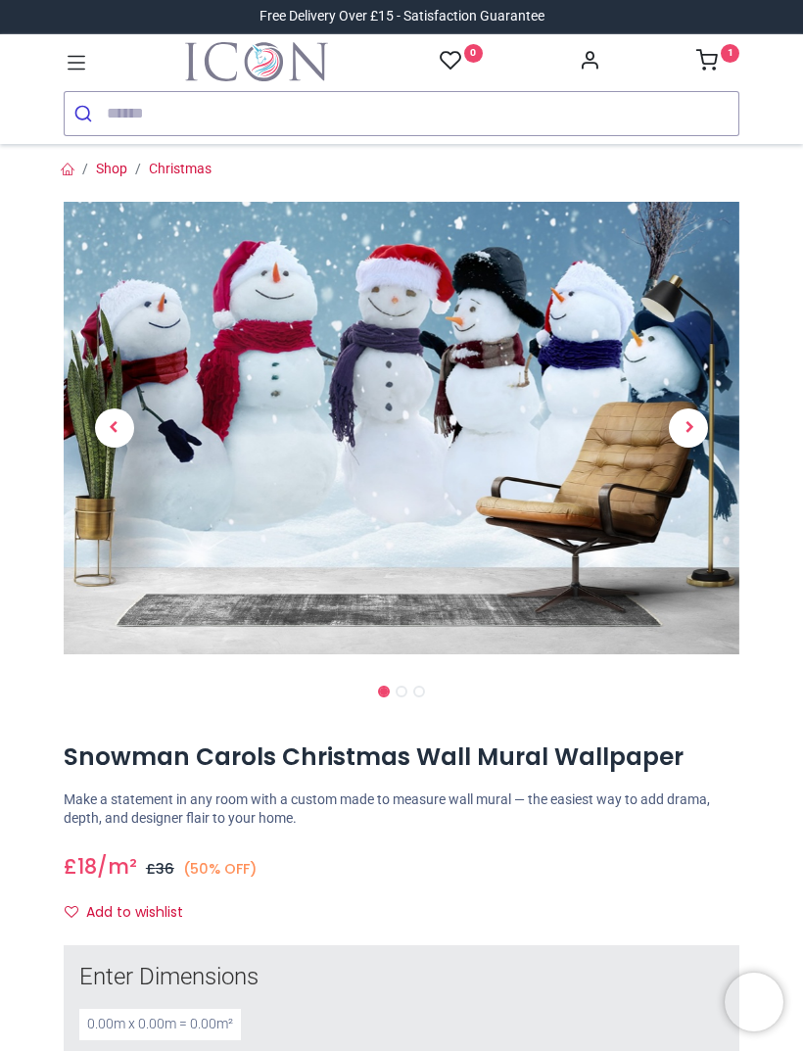
click at [689, 422] on span "Next" at bounding box center [688, 427] width 39 height 39
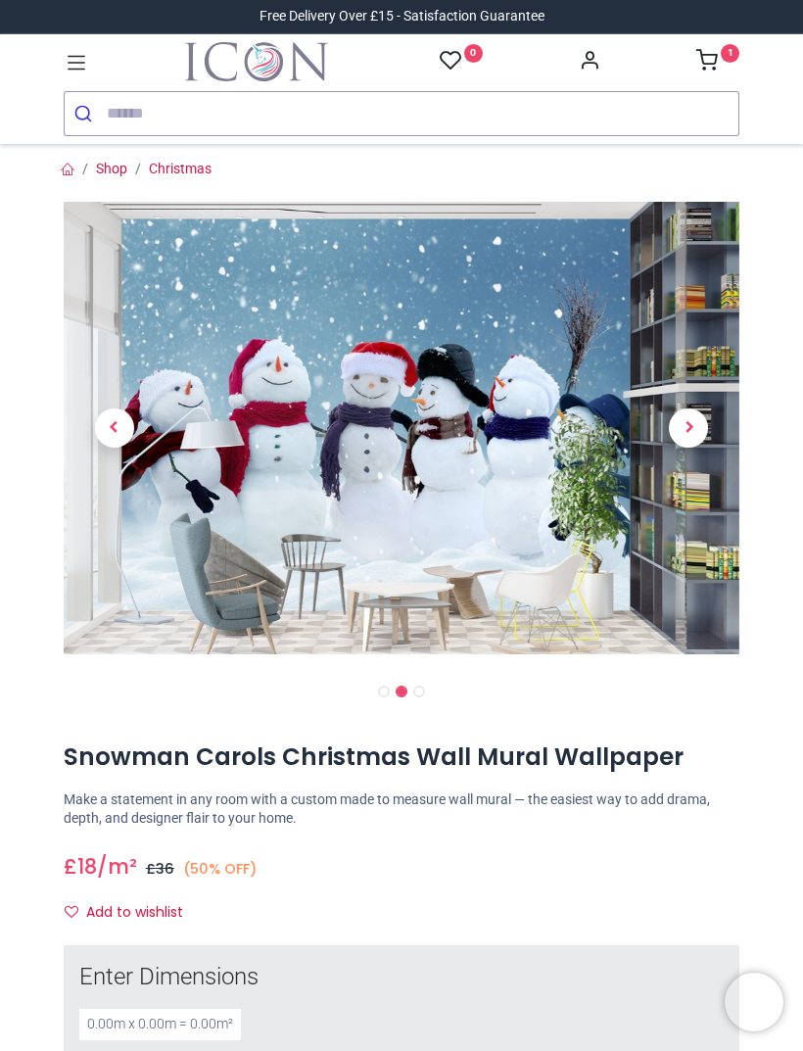
click at [697, 421] on span "Next" at bounding box center [688, 427] width 39 height 39
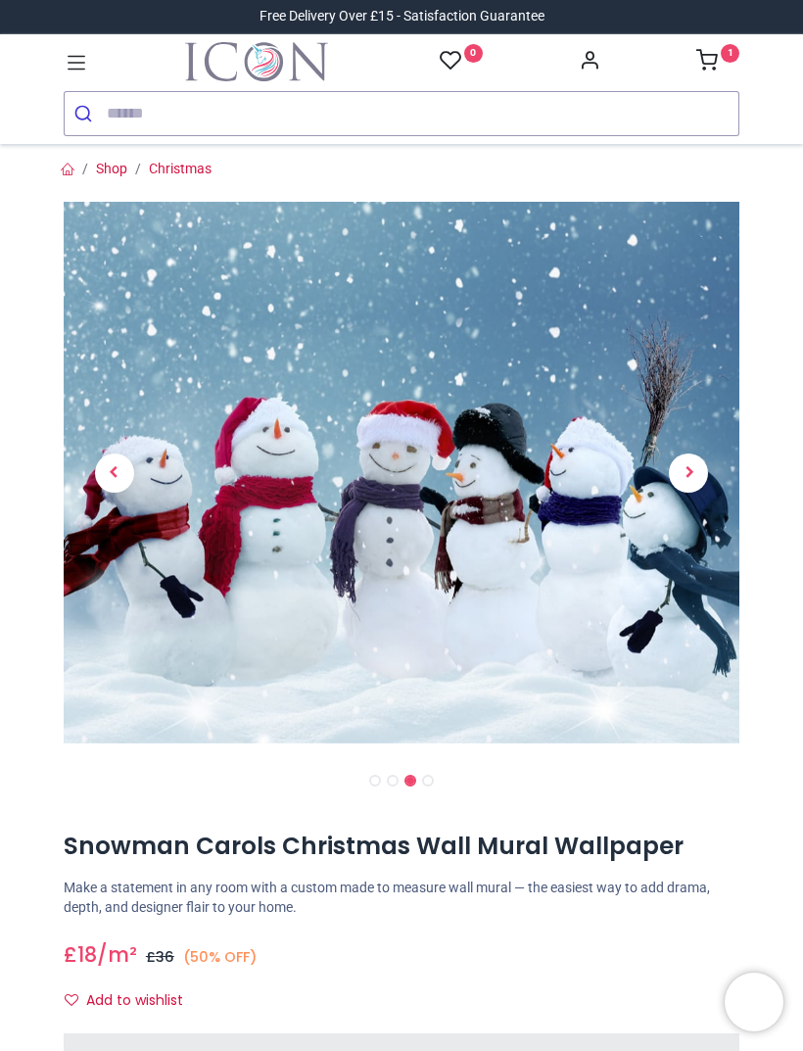
click at [687, 445] on link at bounding box center [690, 472] width 102 height 379
